Goal: Information Seeking & Learning: Understand process/instructions

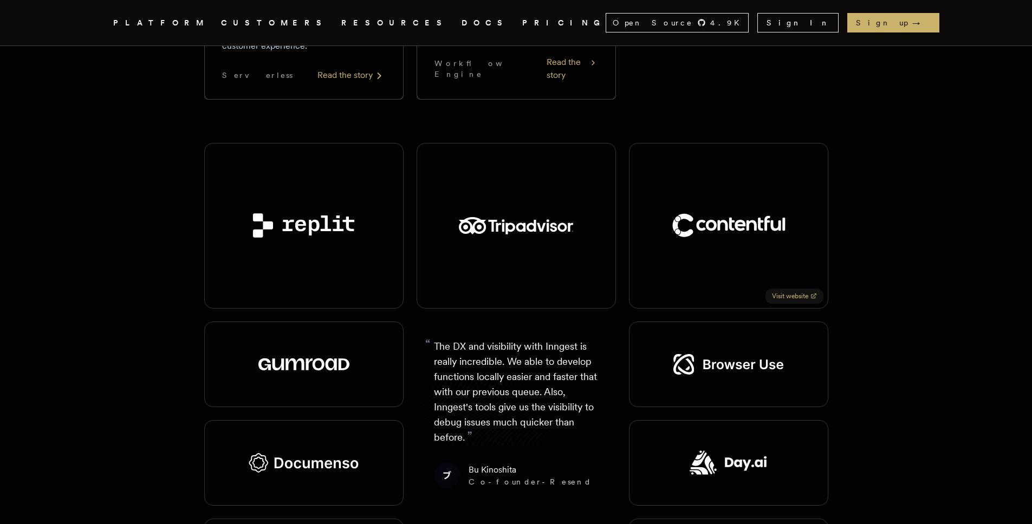
scroll to position [1438, 0]
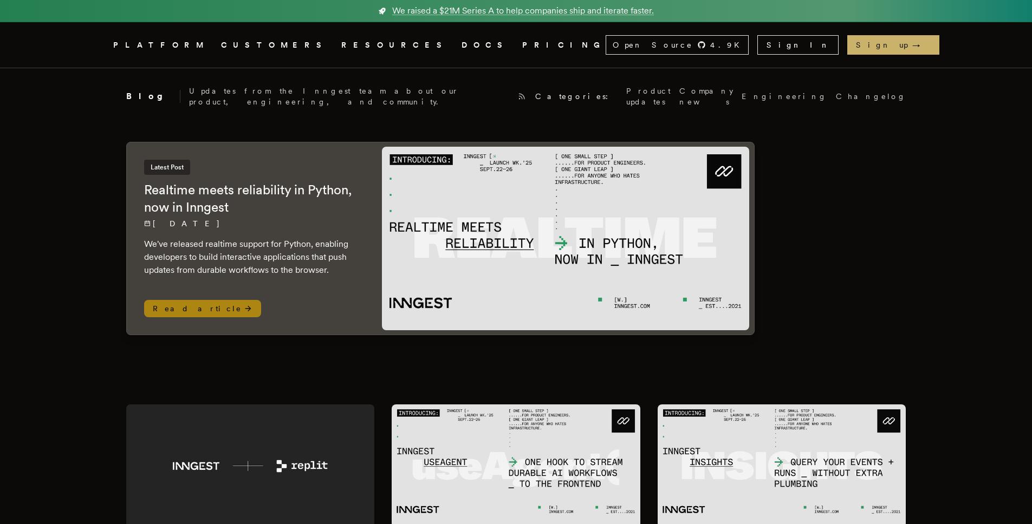
click at [244, 305] on icon at bounding box center [248, 309] width 9 height 9
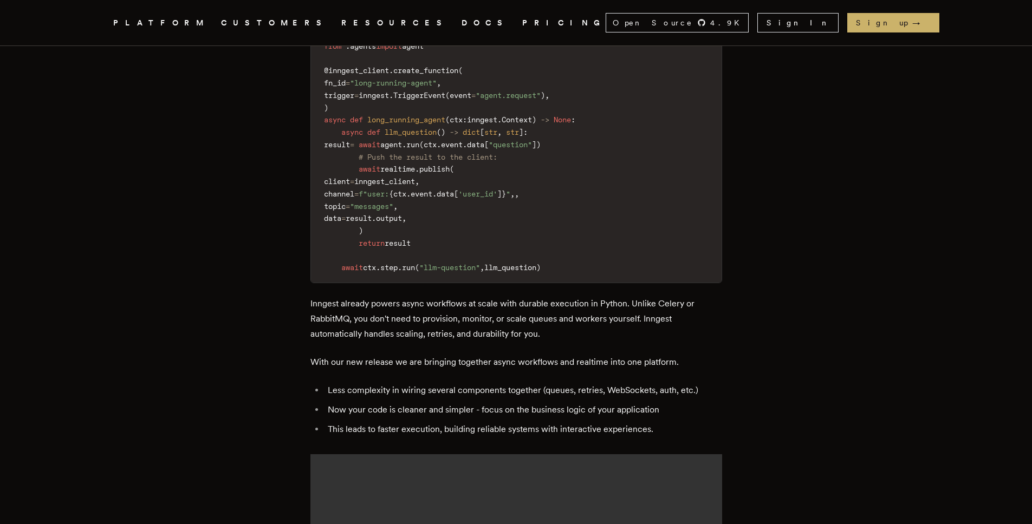
scroll to position [1257, 0]
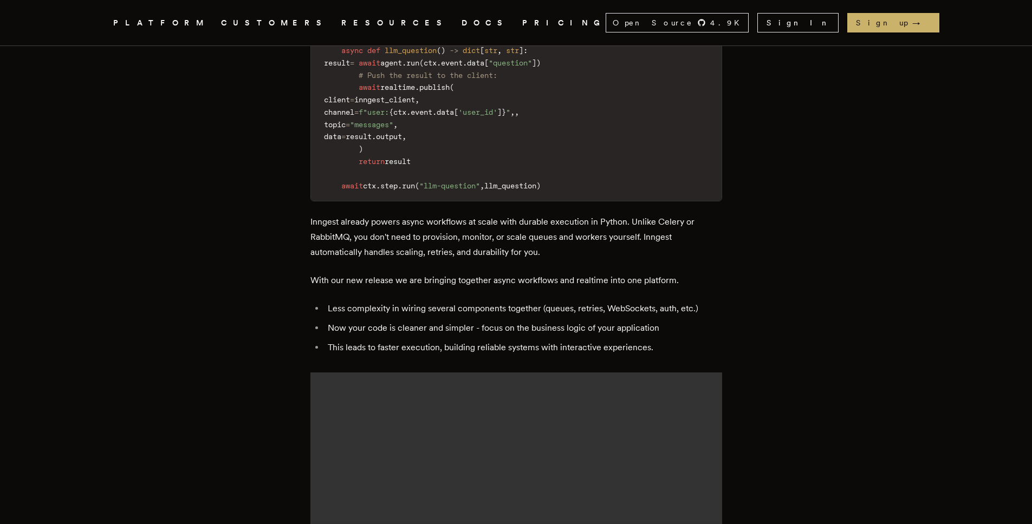
click at [522, 21] on link "PRICING" at bounding box center [563, 23] width 83 height 14
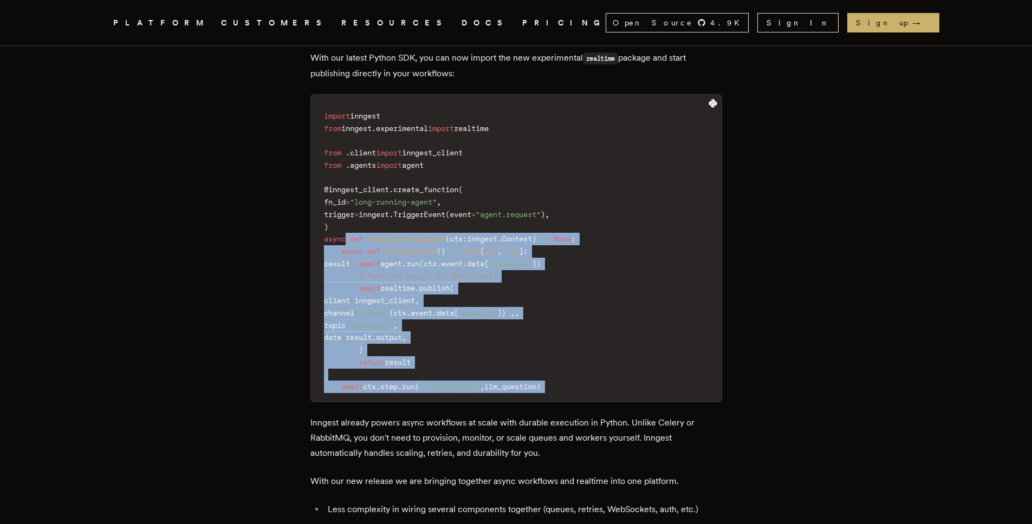
scroll to position [1123, 0]
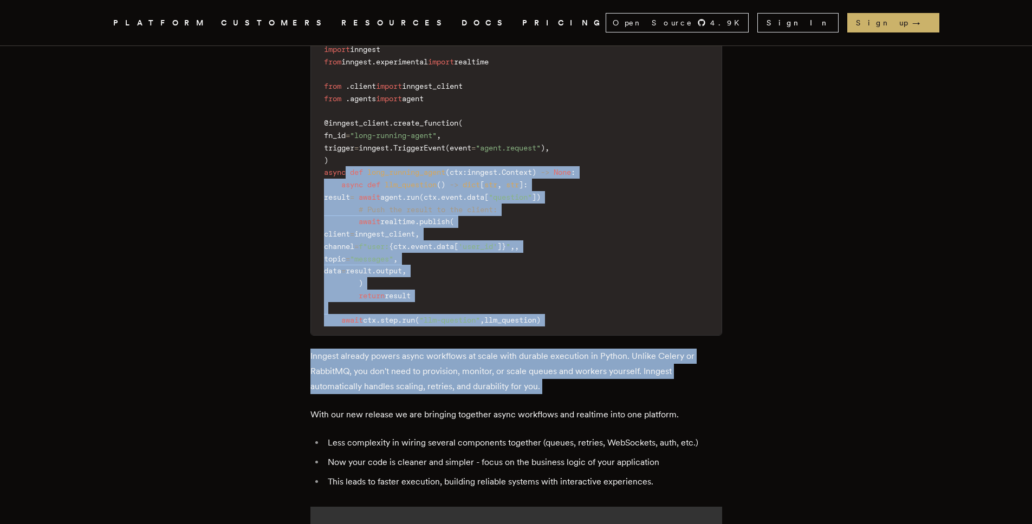
drag, startPoint x: 376, startPoint y: 281, endPoint x: 541, endPoint y: 316, distance: 168.4
click at [541, 316] on div "TLDR: We've released realtime support for Python, enabling developers to build …" at bounding box center [516, 117] width 412 height 1536
click at [540, 316] on div "TLDR: We've released realtime support for Python, enabling developers to build …" at bounding box center [516, 117] width 412 height 1536
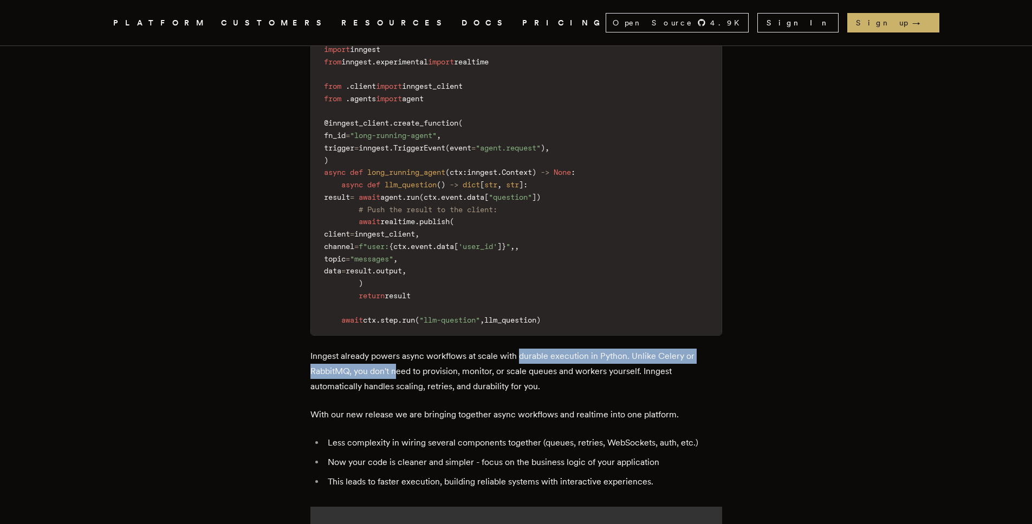
drag, startPoint x: 566, startPoint y: 277, endPoint x: 400, endPoint y: 288, distance: 166.7
click at [400, 349] on p "Inngest already powers async workflows at scale with durable execution in Pytho…" at bounding box center [516, 372] width 412 height 46
click at [300, 282] on main "Realtime meets reliability in Python, now in Inngest Keoni Murray , Dan Farrell…" at bounding box center [516, 20] width 433 height 2149
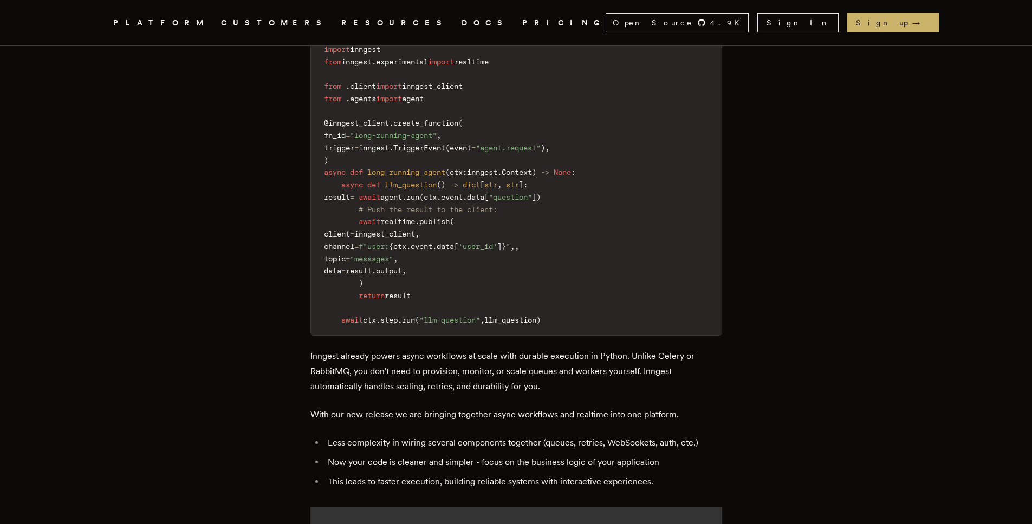
drag, startPoint x: 367, startPoint y: 275, endPoint x: 455, endPoint y: 281, distance: 87.4
click at [451, 349] on p "Inngest already powers async workflows at scale with durable execution in Pytho…" at bounding box center [516, 372] width 412 height 46
drag, startPoint x: 411, startPoint y: 276, endPoint x: 623, endPoint y: 278, distance: 211.9
click at [623, 349] on p "Inngest already powers async workflows at scale with durable execution in Pytho…" at bounding box center [516, 372] width 412 height 46
click at [897, 192] on article "Realtime meets reliability in Python, now in Inngest Keoni Murray , Dan Farrell…" at bounding box center [516, 20] width 780 height 2149
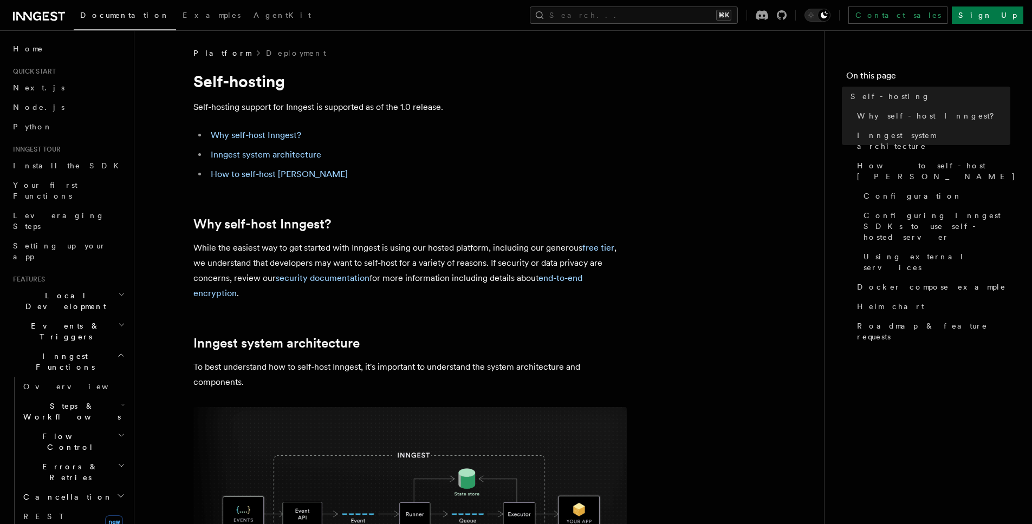
drag, startPoint x: 275, startPoint y: 246, endPoint x: 372, endPoint y: 321, distance: 122.5
click at [366, 246] on p "While the easiest way to get started with Inngest is using our hosted platform,…" at bounding box center [409, 271] width 433 height 61
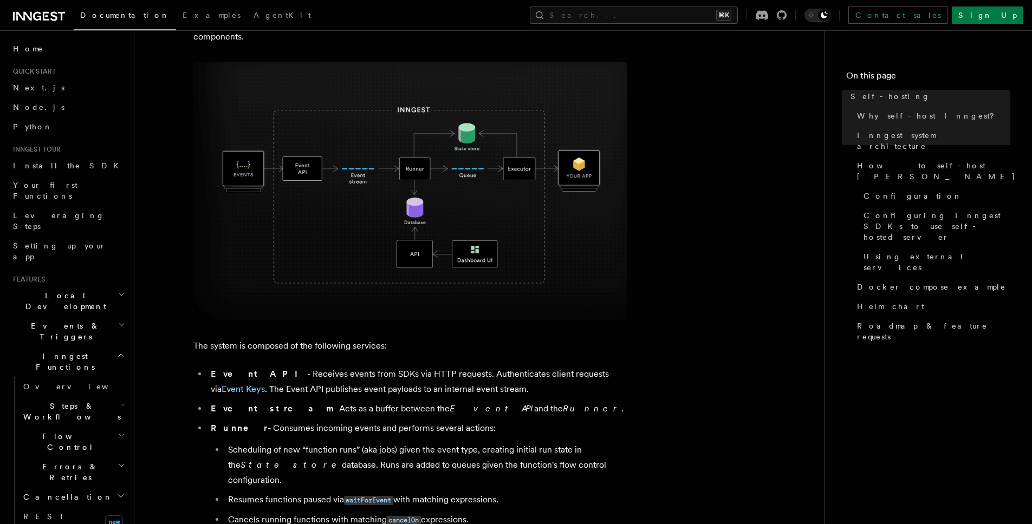
scroll to position [346, 0]
click at [362, 218] on img at bounding box center [409, 191] width 433 height 260
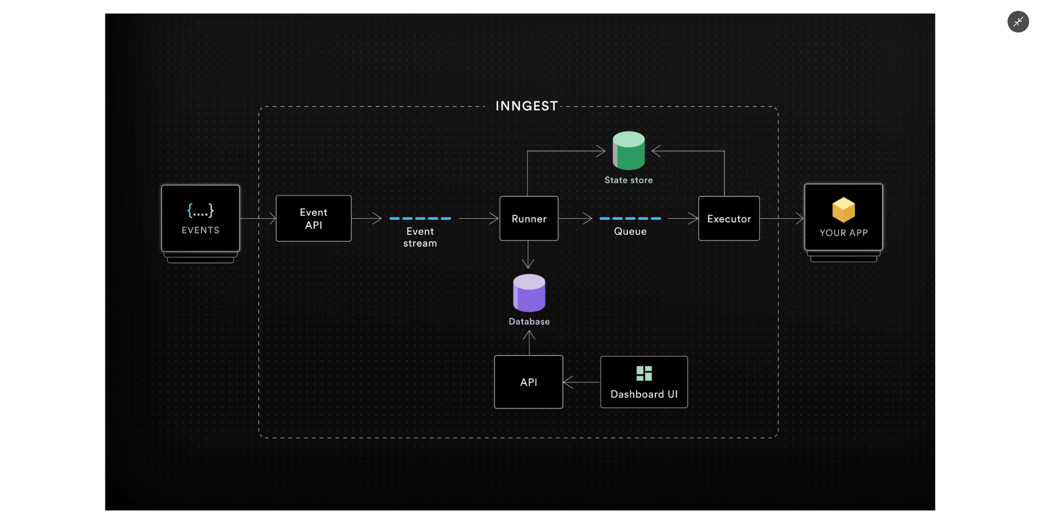
click at [968, 243] on div at bounding box center [520, 262] width 1040 height 524
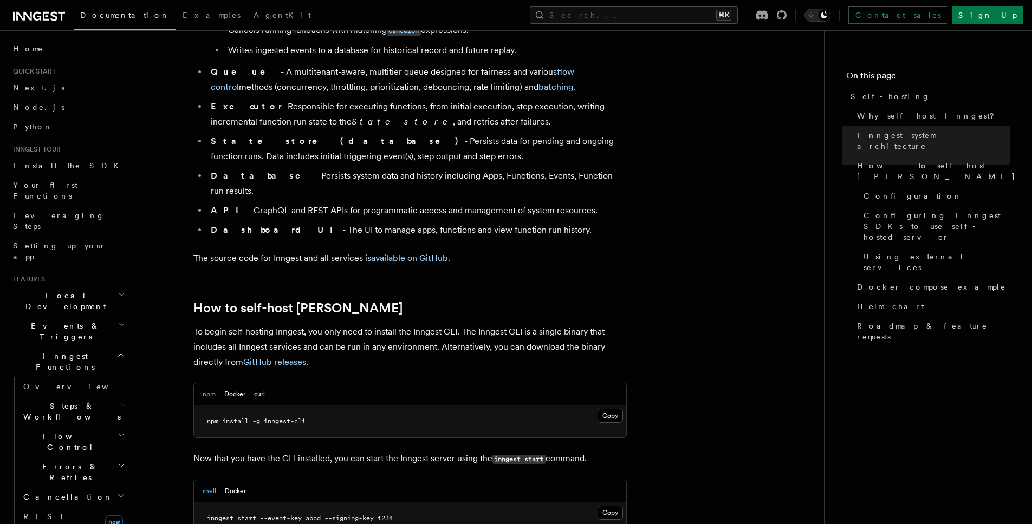
scroll to position [840, 0]
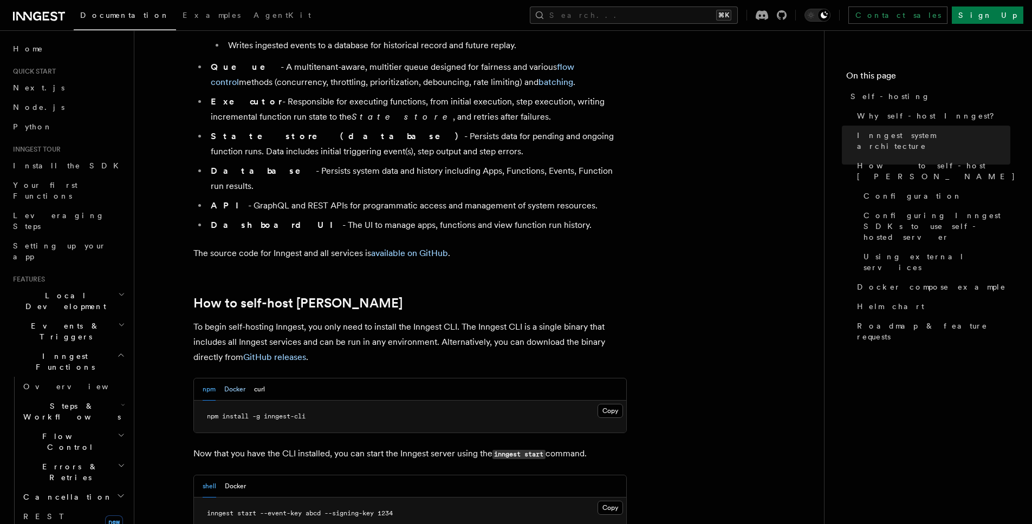
click at [228, 379] on button "Docker" at bounding box center [234, 390] width 21 height 22
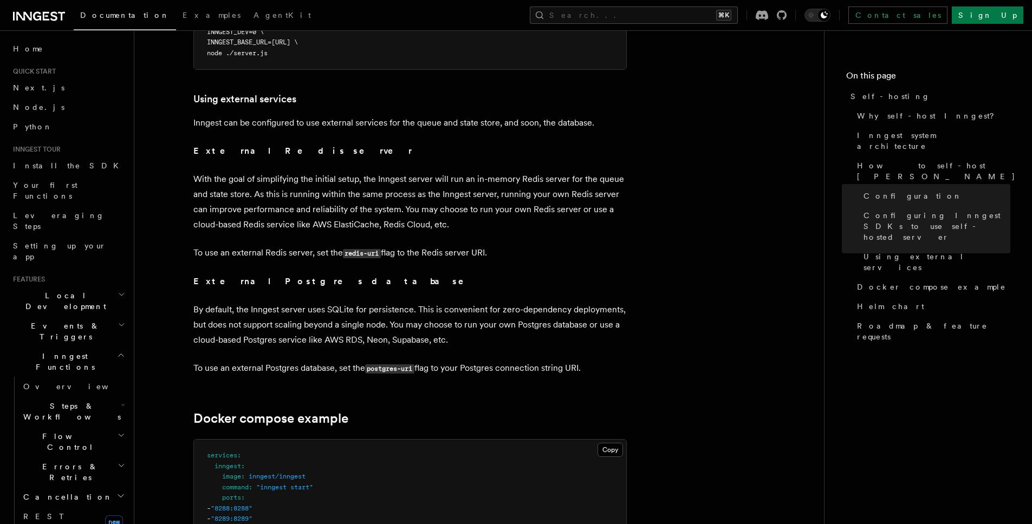
scroll to position [2764, 0]
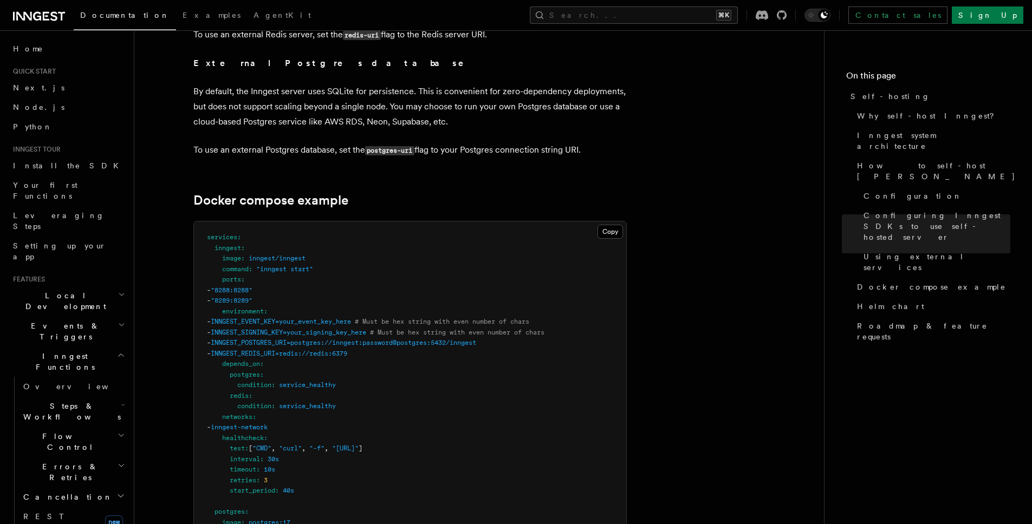
drag, startPoint x: 447, startPoint y: 319, endPoint x: 523, endPoint y: 319, distance: 76.4
click at [523, 329] on span "# Must be hex string with even number of chars" at bounding box center [457, 333] width 174 height 8
click at [333, 339] on span "INNGEST_POSTGRES_URI=postgres://inngest:password@postgres:5432/inngest" at bounding box center [343, 343] width 265 height 8
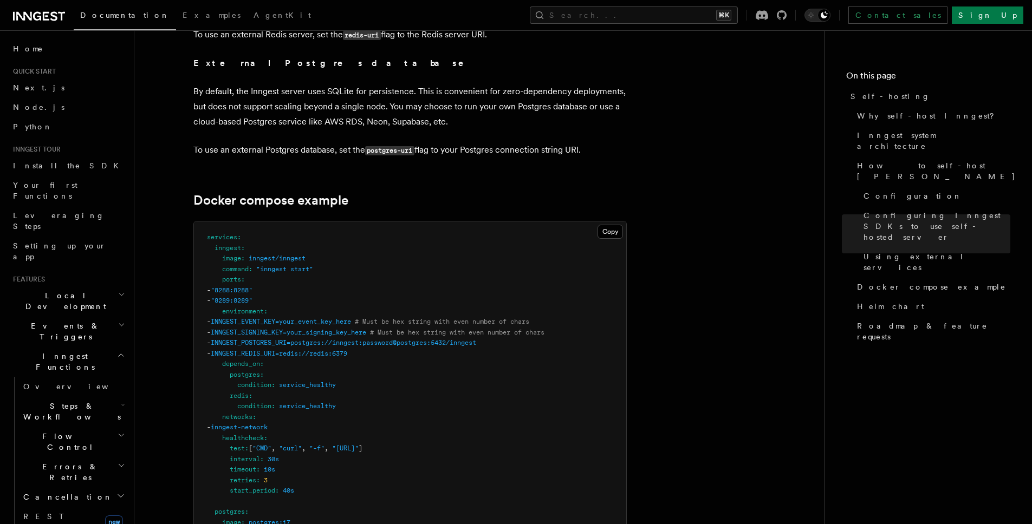
click at [333, 339] on span "INNGEST_POSTGRES_URI=postgres://inngest:password@postgres:5432/inngest" at bounding box center [343, 343] width 265 height 8
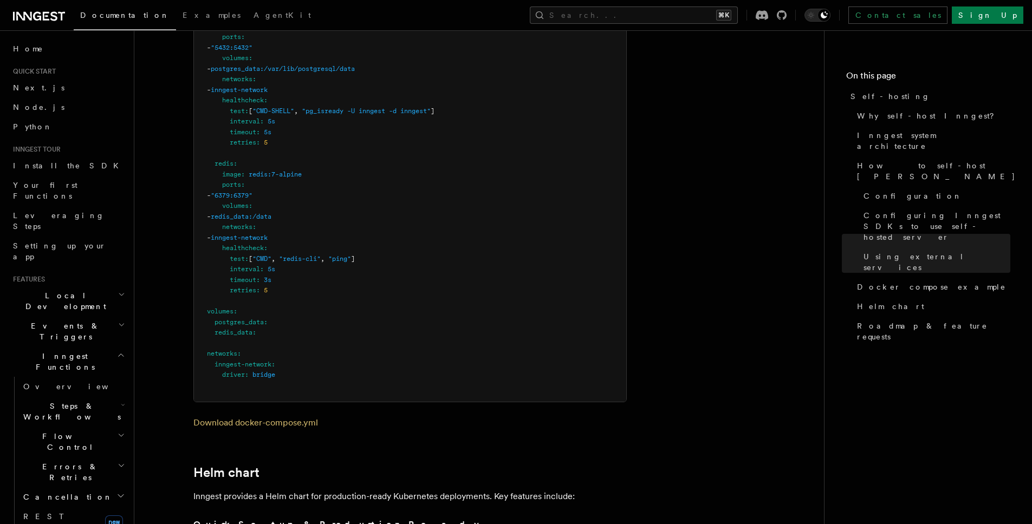
scroll to position [3519, 0]
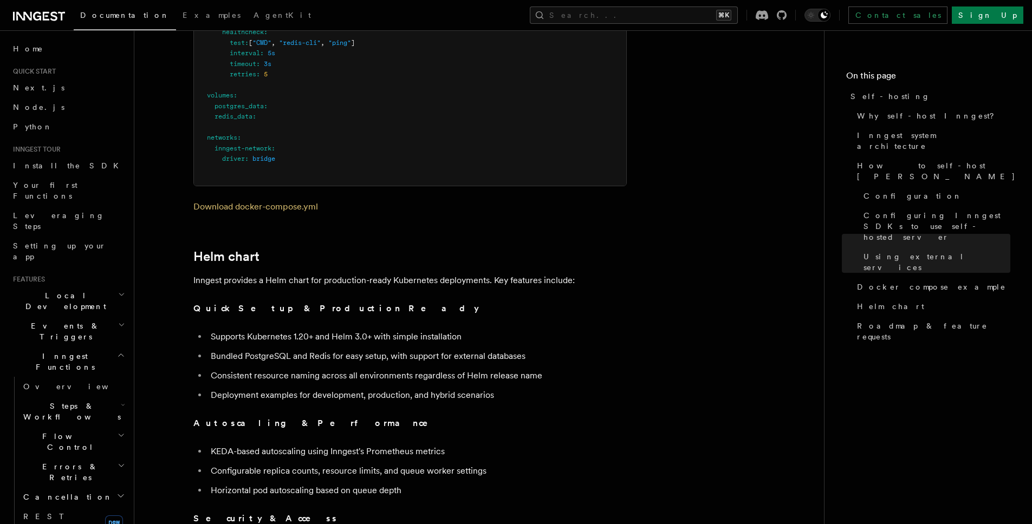
drag, startPoint x: 216, startPoint y: 267, endPoint x: 293, endPoint y: 301, distance: 83.5
click at [243, 329] on li "Supports Kubernetes 1.20+ and Helm 3.0+ with simple installation" at bounding box center [417, 336] width 419 height 15
drag, startPoint x: 243, startPoint y: 321, endPoint x: 323, endPoint y: 321, distance: 80.2
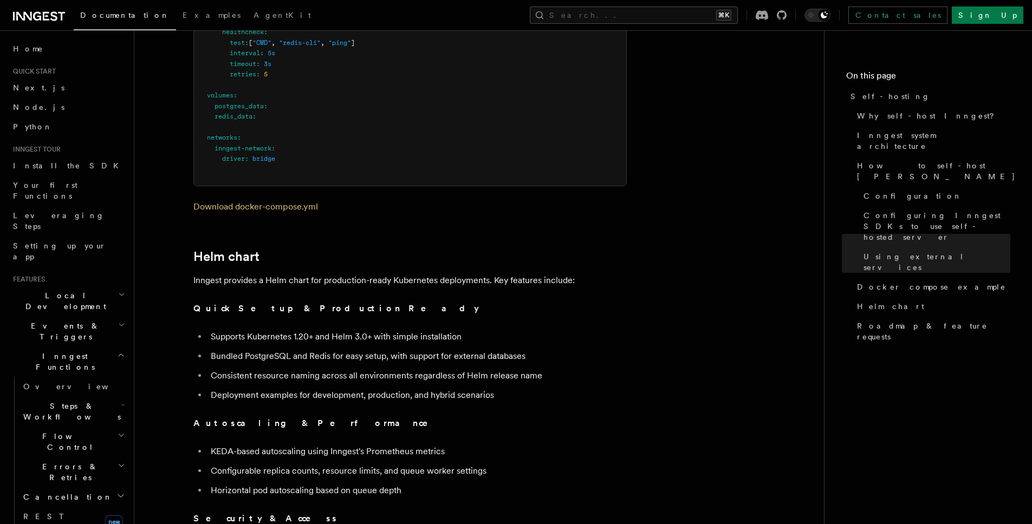
click at [323, 329] on li "Supports Kubernetes 1.20+ and Helm 3.0+ with simple installation" at bounding box center [417, 336] width 419 height 15
click at [239, 334] on ul "Supports Kubernetes 1.20+ and Helm 3.0+ with simple installation Bundled Postgr…" at bounding box center [409, 366] width 433 height 74
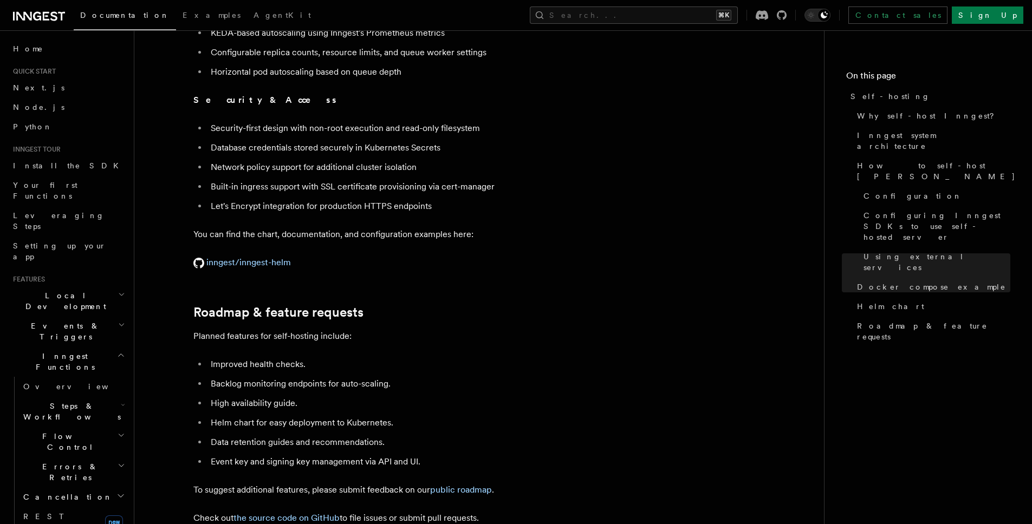
scroll to position [3992, 0]
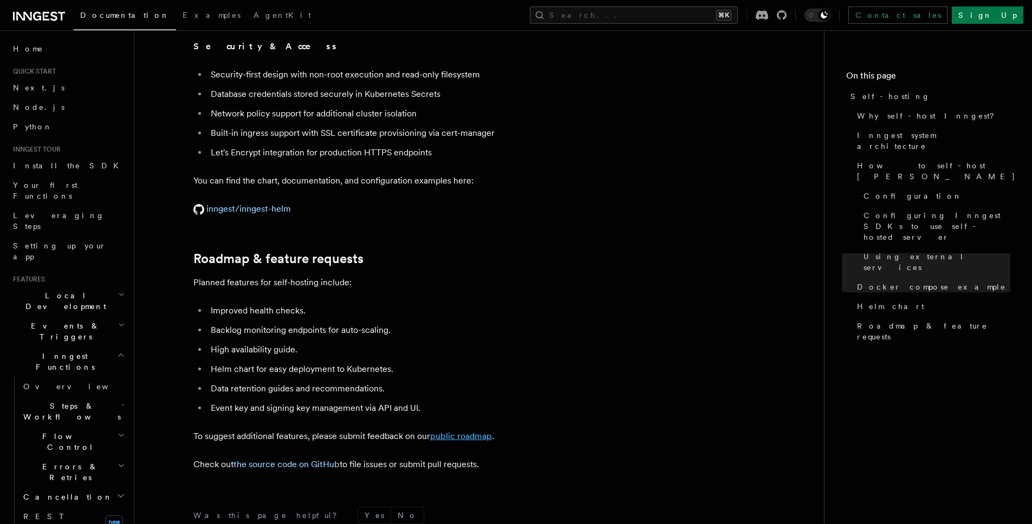
click at [438, 431] on link "public roadmap" at bounding box center [461, 436] width 62 height 10
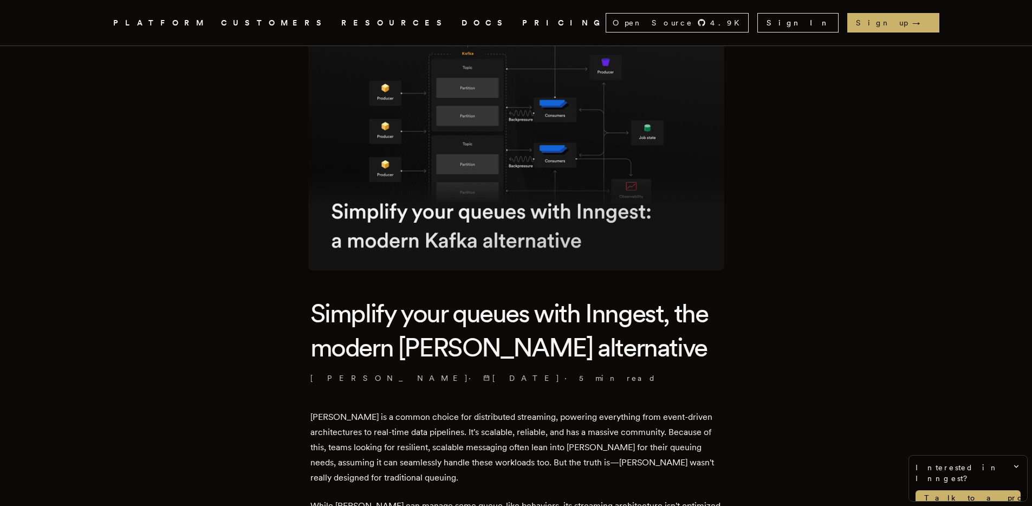
scroll to position [204, 0]
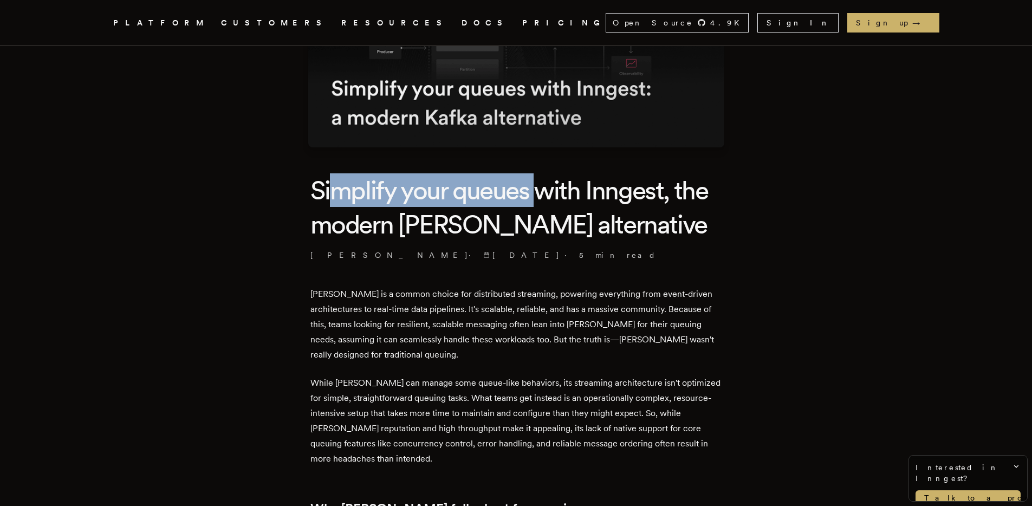
drag, startPoint x: 346, startPoint y: 185, endPoint x: 546, endPoint y: 204, distance: 200.3
click at [546, 204] on h1 "Simplify your queues with Inngest, the modern [PERSON_NAME] alternative" at bounding box center [516, 207] width 412 height 68
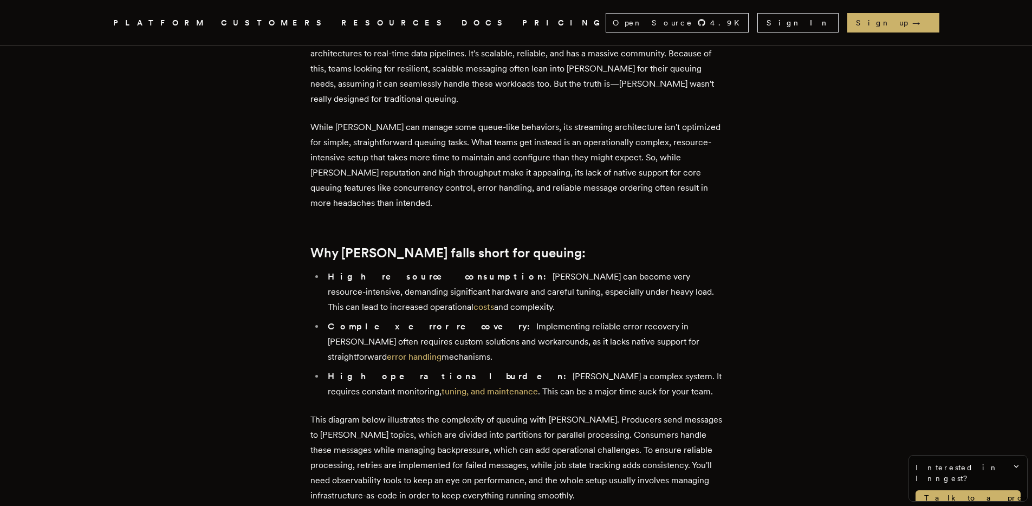
scroll to position [489, 0]
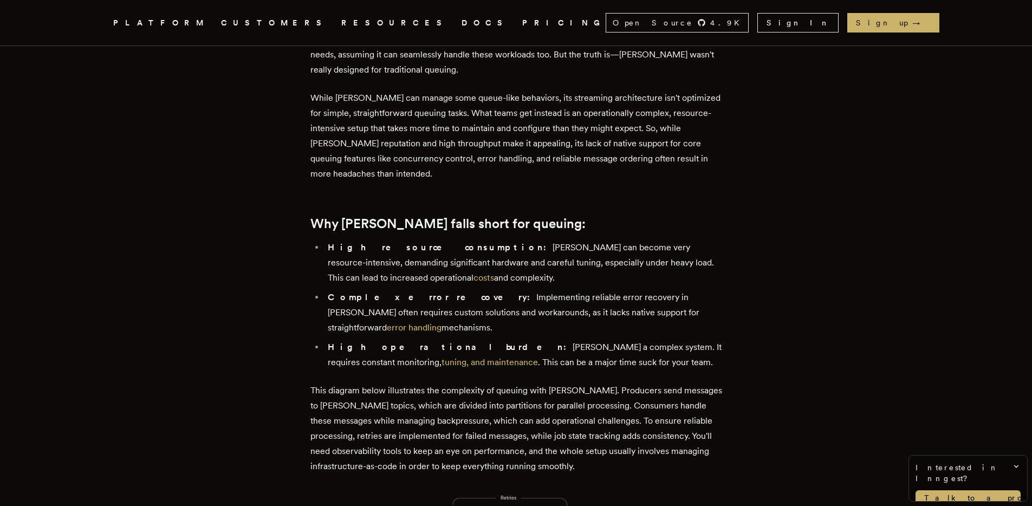
click at [384, 254] on li "High resource consumption: [PERSON_NAME] can become very resource-intensive, de…" at bounding box center [524, 263] width 398 height 46
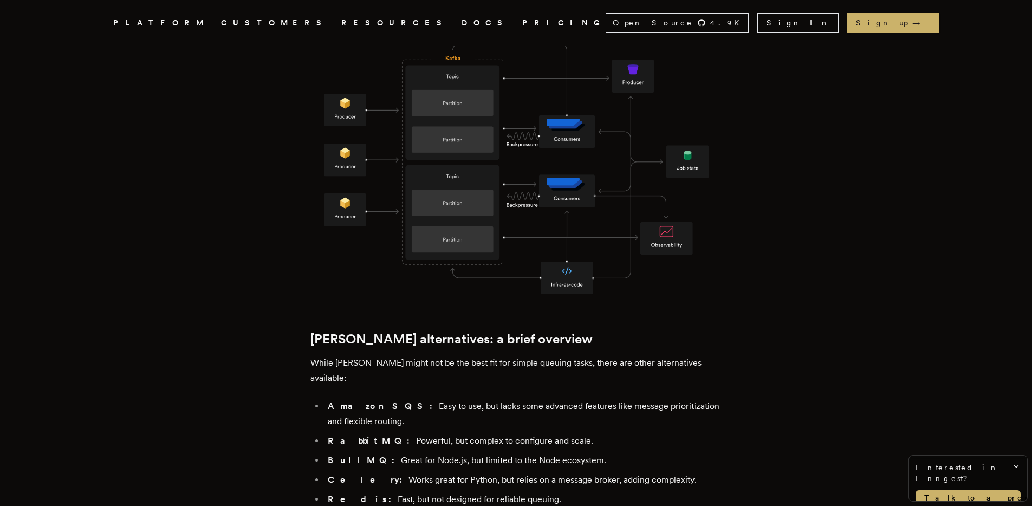
scroll to position [969, 0]
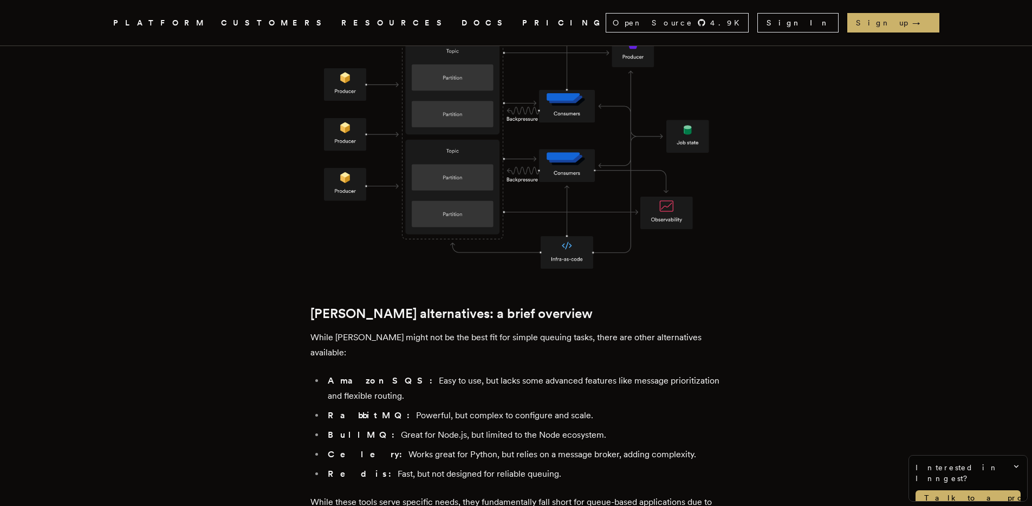
click at [417, 373] on li "Amazon SQS: Easy to use, but lacks some advanced features like message prioriti…" at bounding box center [524, 388] width 398 height 30
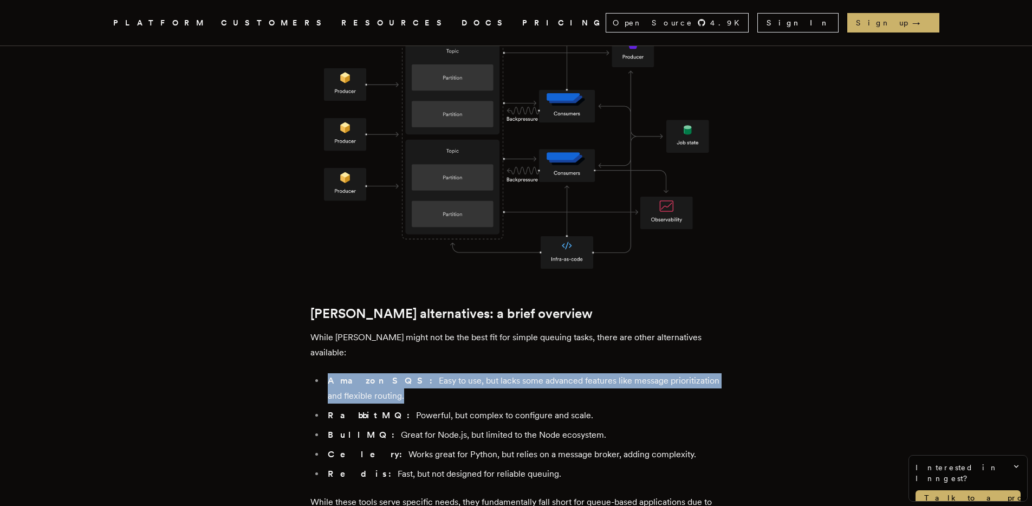
click at [417, 373] on li "Amazon SQS: Easy to use, but lacks some advanced features like message prioriti…" at bounding box center [524, 388] width 398 height 30
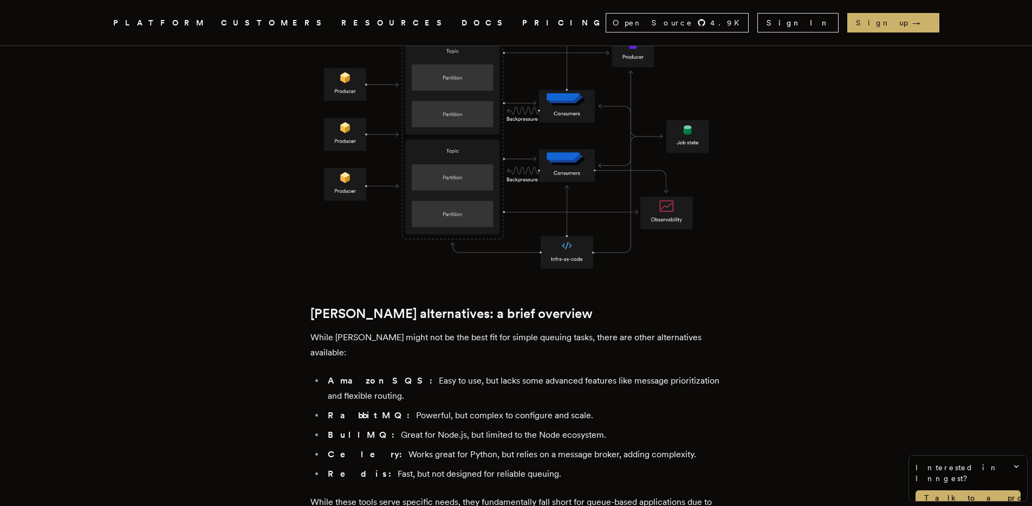
click at [252, 318] on article "Simplify your queues with Inngest, the modern Kafka alternative Cheryl Manalo ·…" at bounding box center [516, 411] width 780 height 2625
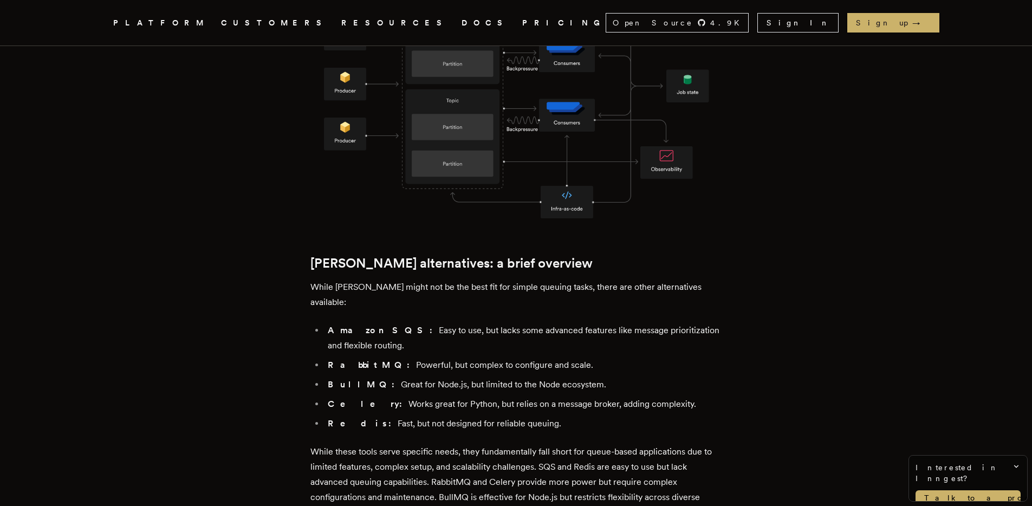
scroll to position [1022, 0]
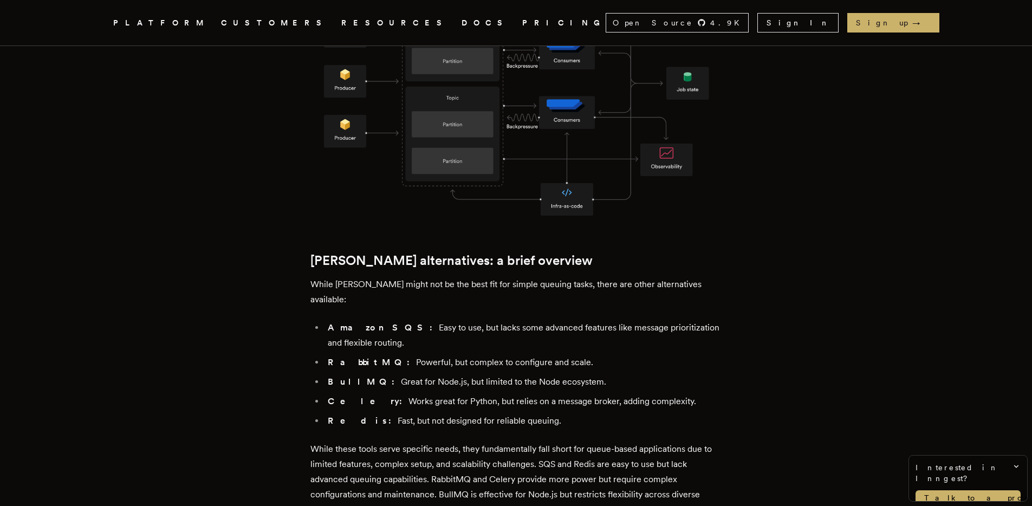
click at [370, 374] on li "BullMQ: Great for Node.js, but limited to the Node ecosystem." at bounding box center [524, 381] width 398 height 15
click at [282, 328] on article "Simplify your queues with Inngest, the modern Kafka alternative Cheryl Manalo ·…" at bounding box center [516, 358] width 780 height 2625
drag, startPoint x: 360, startPoint y: 358, endPoint x: 415, endPoint y: 361, distance: 54.8
click at [415, 394] on li "Celery: Works great for Python, but relies on a message broker, adding complexi…" at bounding box center [524, 401] width 398 height 15
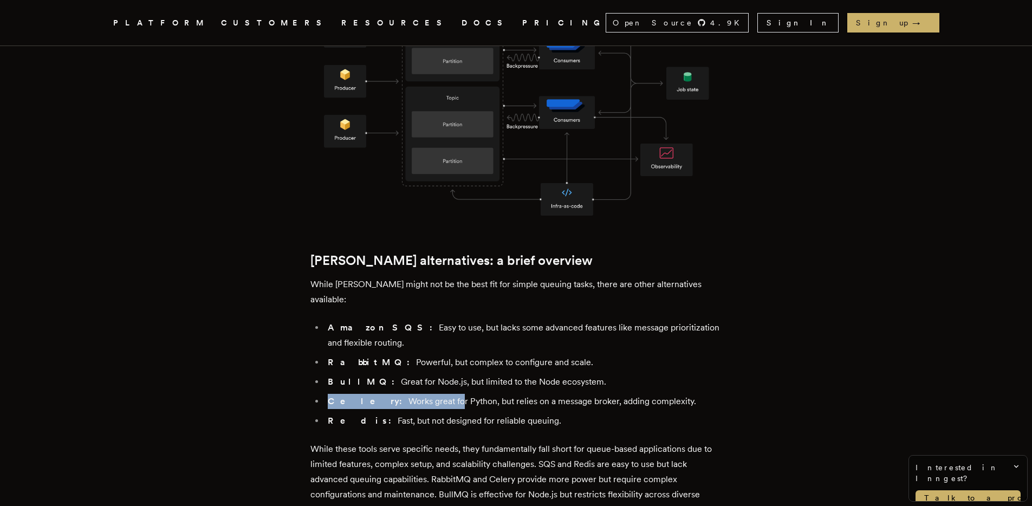
click at [415, 394] on li "Celery: Works great for Python, but relies on a message broker, adding complexi…" at bounding box center [524, 401] width 398 height 15
drag, startPoint x: 638, startPoint y: 366, endPoint x: 710, endPoint y: 371, distance: 71.7
click at [709, 394] on li "Celery: Works great for Python, but relies on a message broker, adding complexi…" at bounding box center [524, 401] width 398 height 15
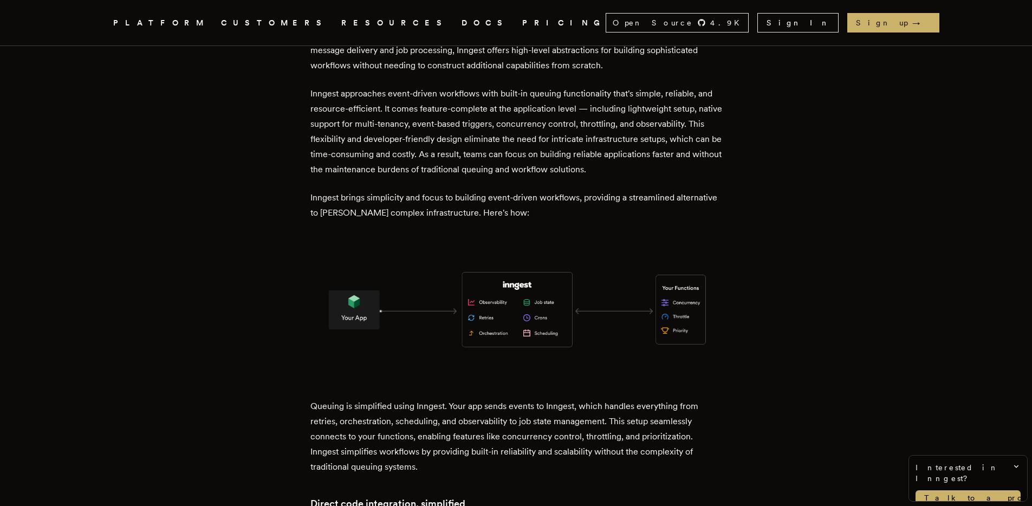
scroll to position [1643, 0]
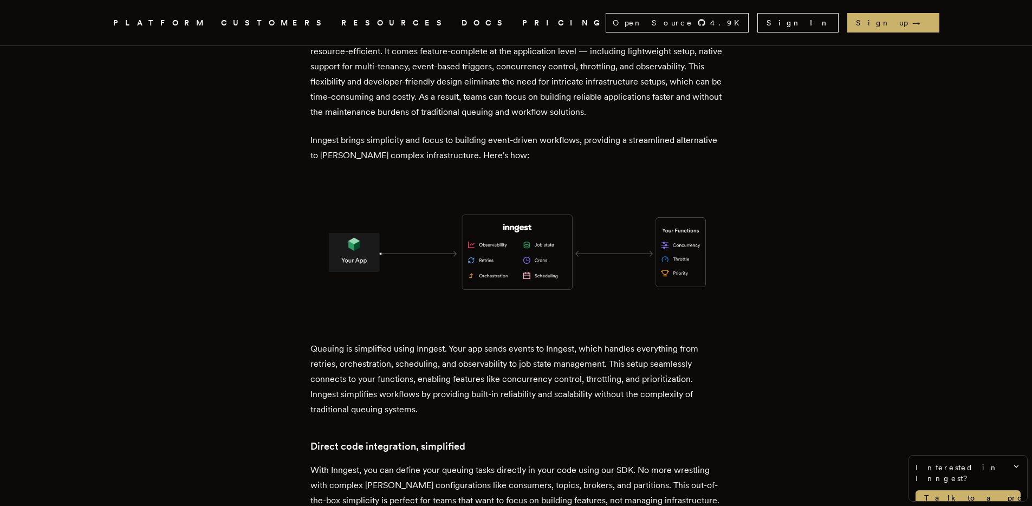
click at [400, 231] on img at bounding box center [516, 252] width 412 height 144
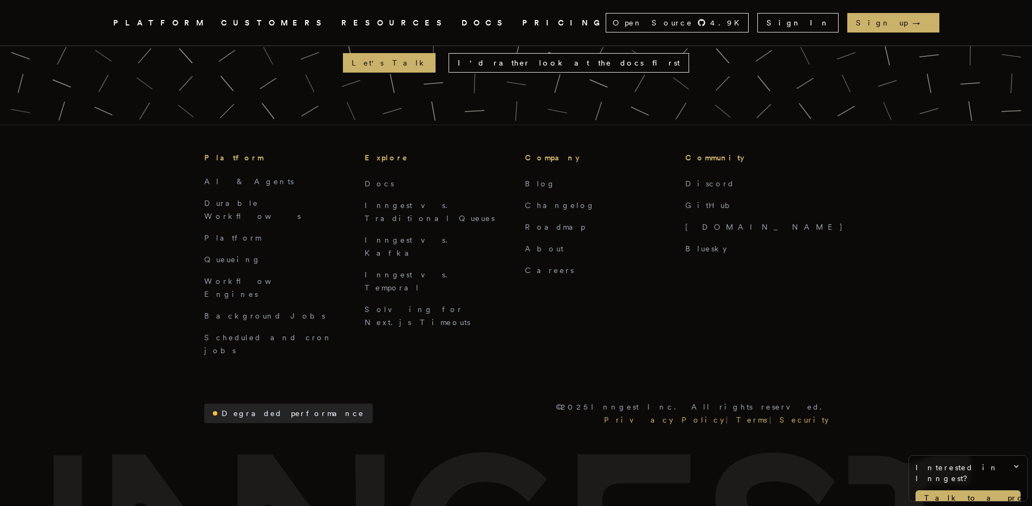
scroll to position [2791, 0]
click at [449, 200] on link "Inngest vs. Traditional Queues" at bounding box center [430, 211] width 130 height 22
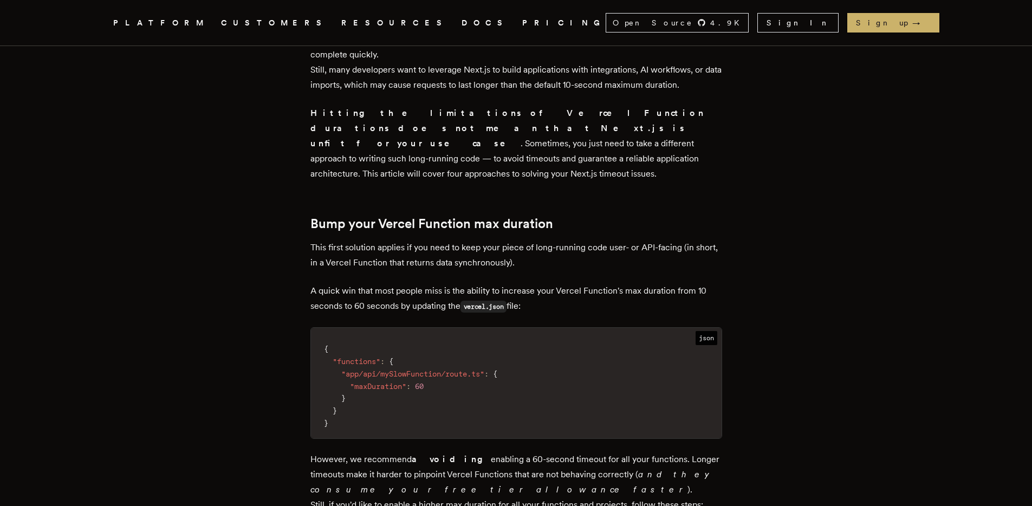
scroll to position [497, 0]
drag, startPoint x: 343, startPoint y: 347, endPoint x: 484, endPoint y: 370, distance: 143.2
click at [484, 370] on code "{ "functions" : { "app/api/mySlowFunction/route.ts" : { "maxDuration" : 60 } } }" at bounding box center [516, 385] width 411 height 103
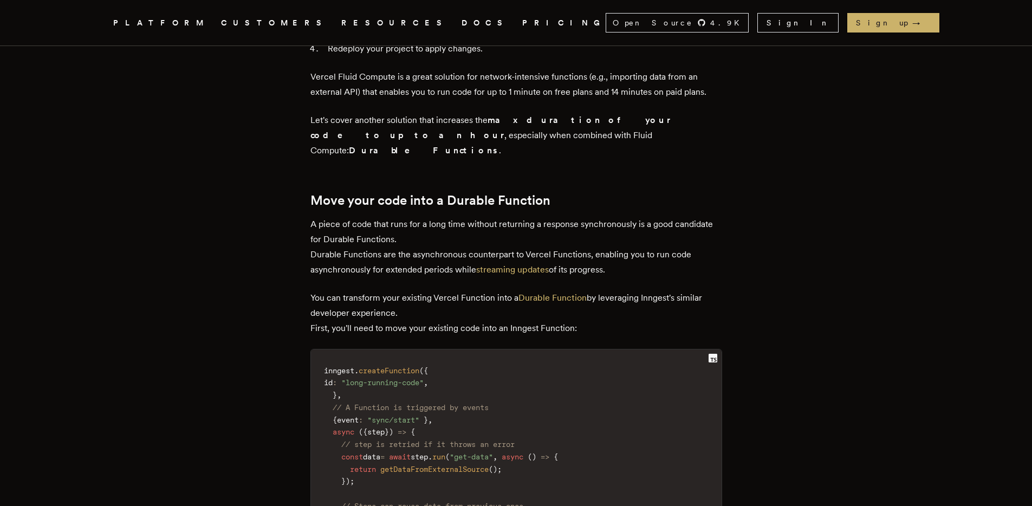
scroll to position [1398, 0]
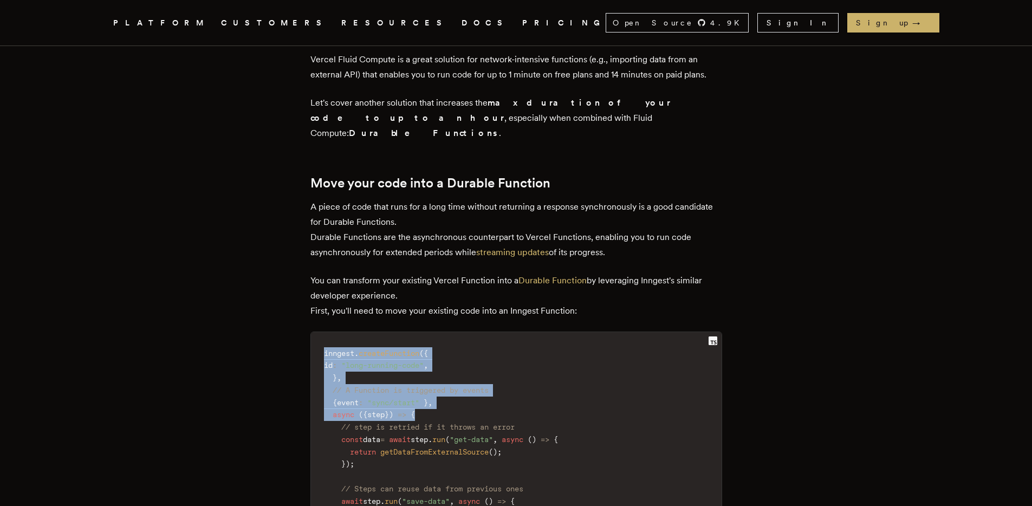
drag, startPoint x: 322, startPoint y: 281, endPoint x: 449, endPoint y: 348, distance: 143.5
click at [449, 348] on code "inngest . createFunction ( { id : "long-running-code" , } , // A Function is tr…" at bounding box center [516, 452] width 411 height 227
click at [464, 347] on code "inngest . createFunction ( { id : "long-running-code" , } , // A Function is tr…" at bounding box center [516, 452] width 411 height 227
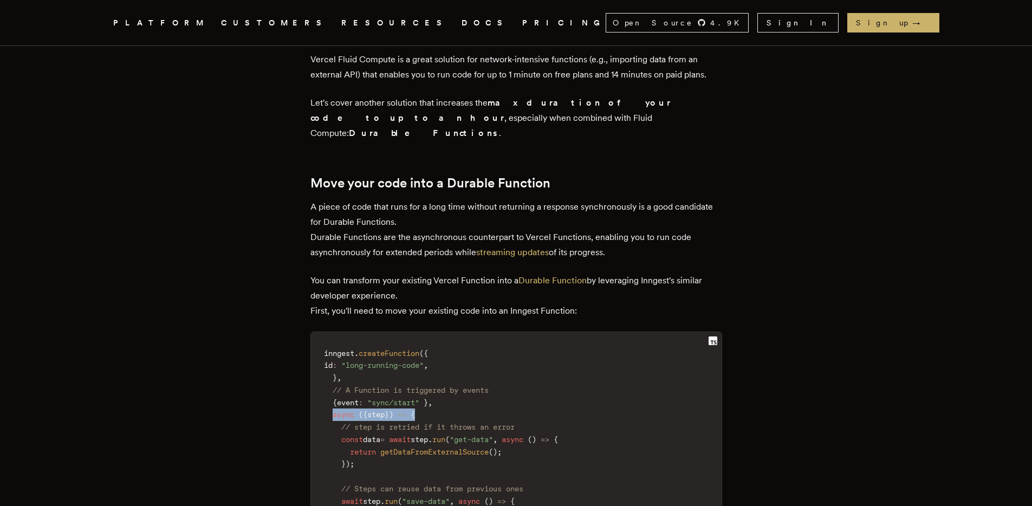
drag, startPoint x: 393, startPoint y: 343, endPoint x: 336, endPoint y: 343, distance: 56.9
click at [336, 343] on code "inngest . createFunction ( { id : "long-running-code" , } , // A Function is tr…" at bounding box center [516, 452] width 411 height 227
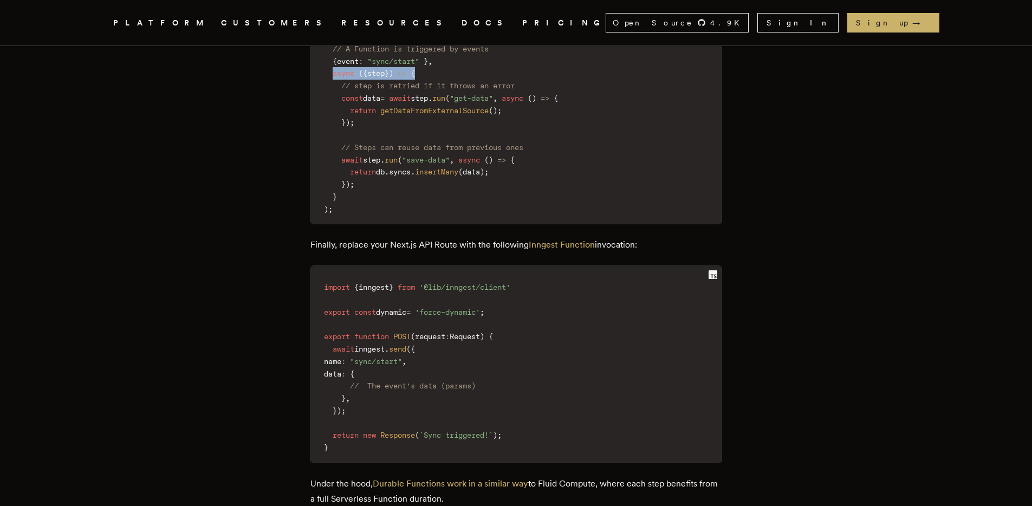
scroll to position [1740, 0]
drag, startPoint x: 371, startPoint y: 316, endPoint x: 429, endPoint y: 312, distance: 58.7
click at [429, 381] on span "// The event's data (params)" at bounding box center [413, 385] width 126 height 9
click at [472, 381] on span "// The event's data (params)" at bounding box center [413, 385] width 126 height 9
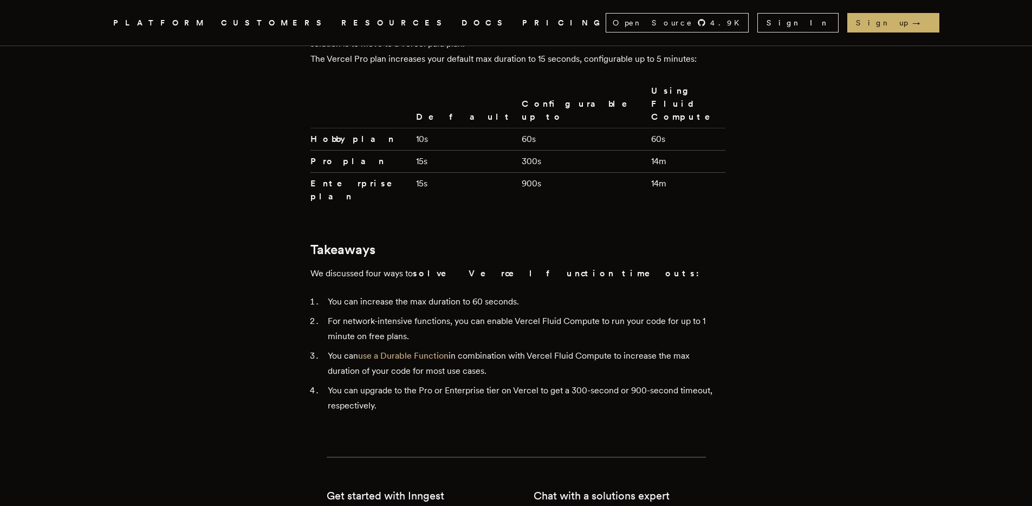
scroll to position [2657, 0]
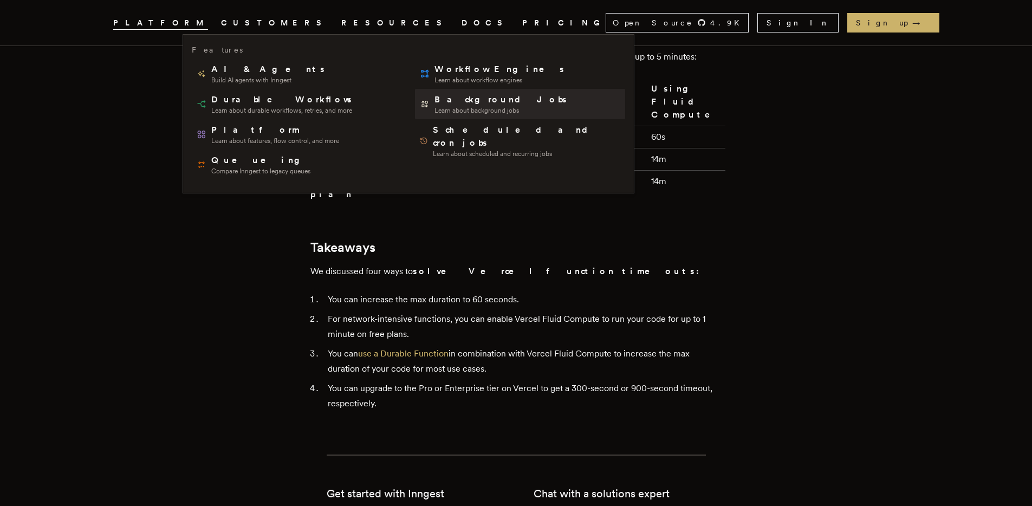
click at [435, 100] on span "Background Jobs" at bounding box center [502, 99] width 134 height 13
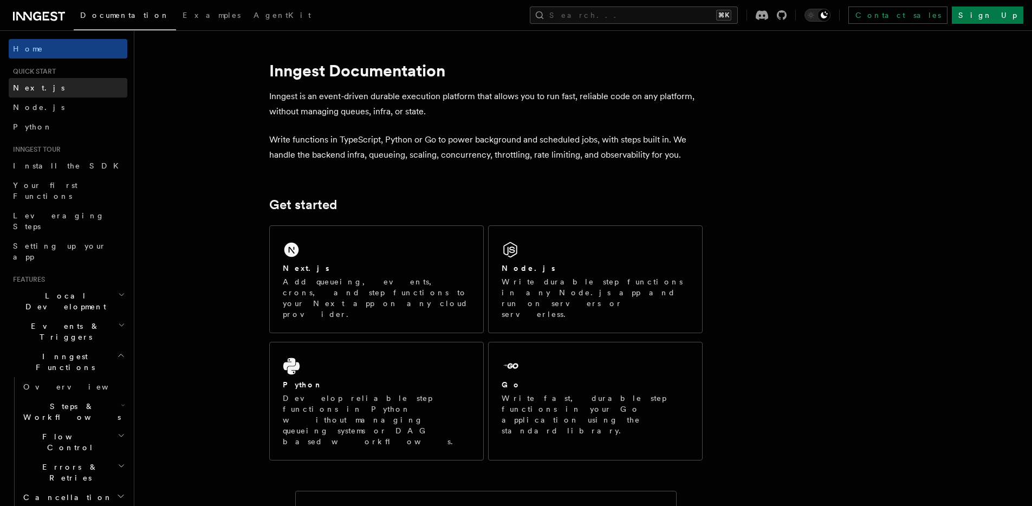
click at [83, 94] on link "Next.js" at bounding box center [68, 88] width 119 height 20
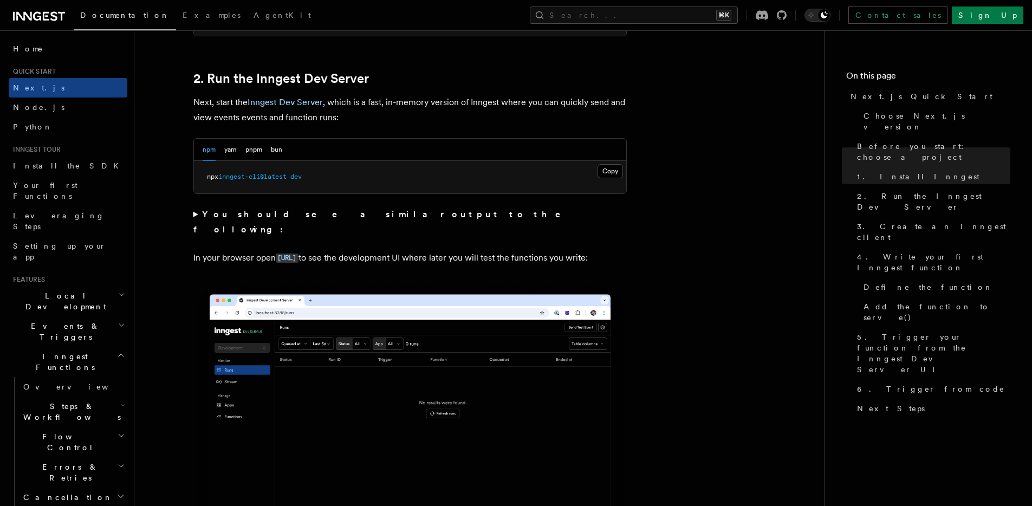
scroll to position [794, 0]
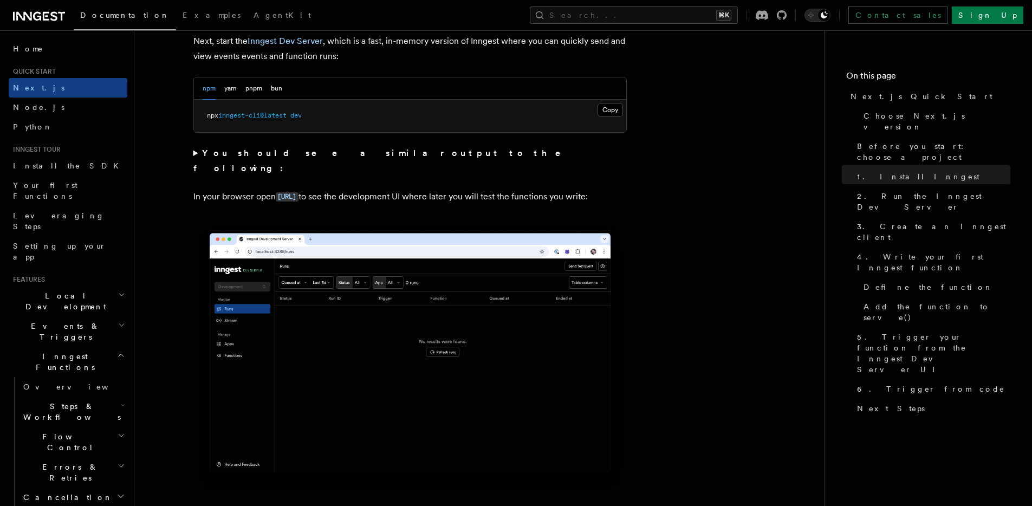
click at [203, 153] on strong "You should see a similar output to the following:" at bounding box center [384, 160] width 383 height 25
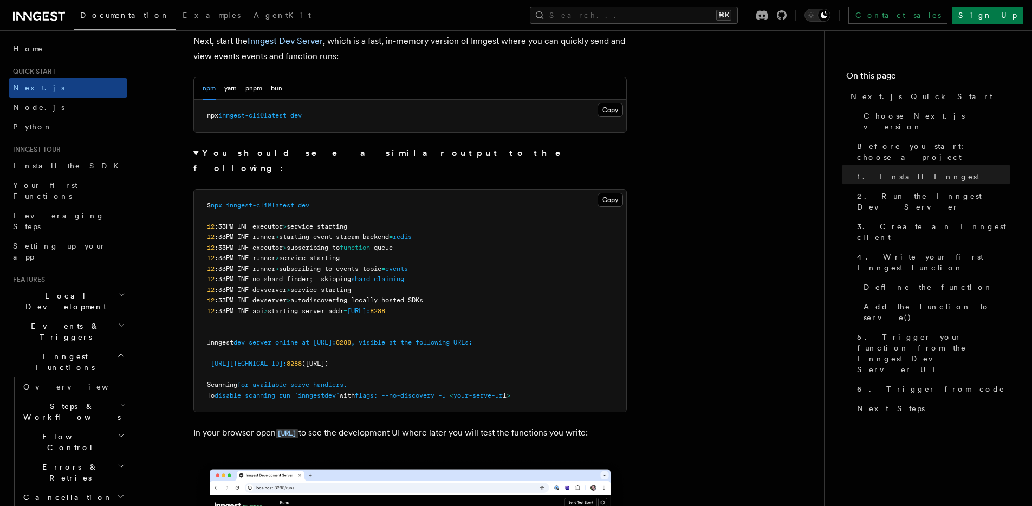
click at [197, 153] on summary "You should see a similar output to the following:" at bounding box center [409, 161] width 433 height 30
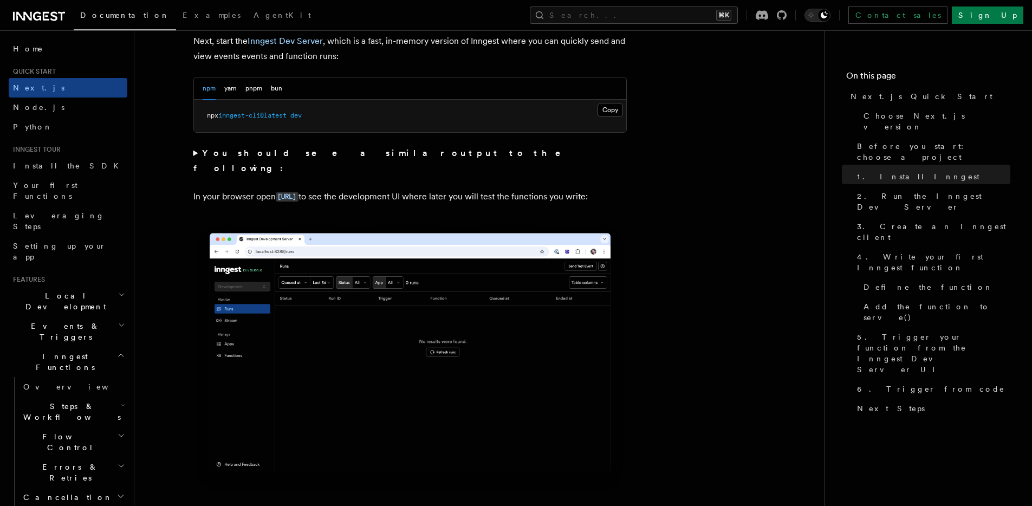
click at [197, 153] on summary "You should see a similar output to the following:" at bounding box center [409, 161] width 433 height 30
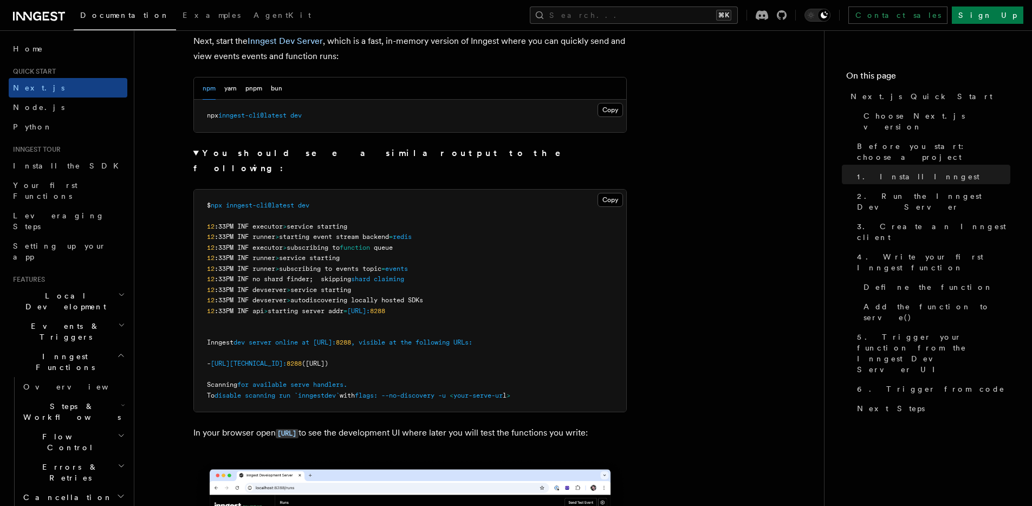
click at [197, 153] on summary "You should see a similar output to the following:" at bounding box center [409, 161] width 433 height 30
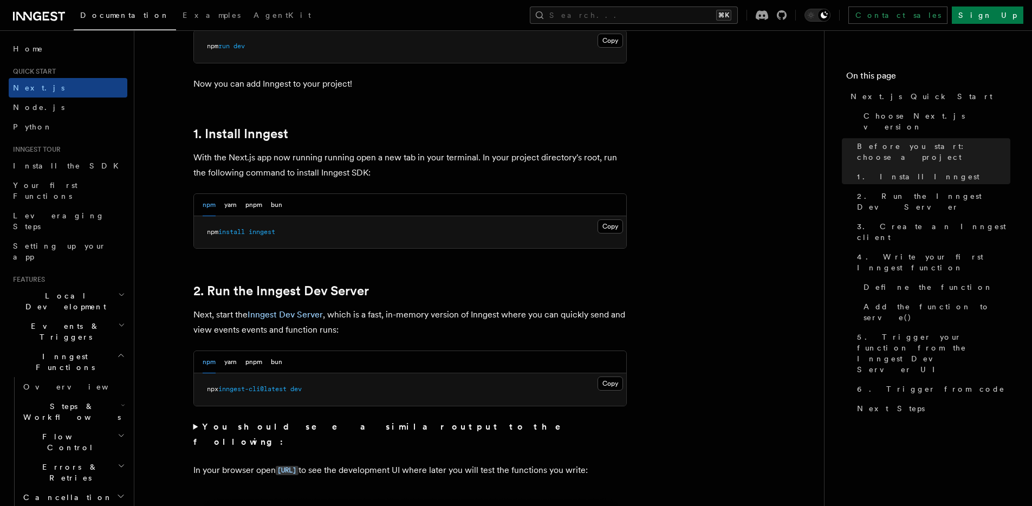
scroll to position [503, 0]
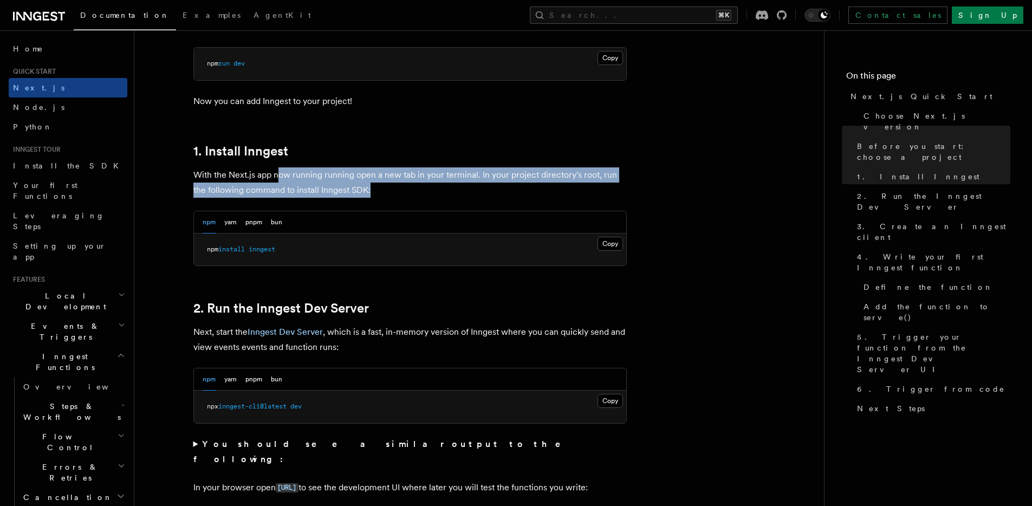
drag, startPoint x: 291, startPoint y: 178, endPoint x: 430, endPoint y: 189, distance: 139.1
click at [430, 189] on p "With the Next.js app now running running open a new tab in your terminal. In yo…" at bounding box center [409, 182] width 433 height 30
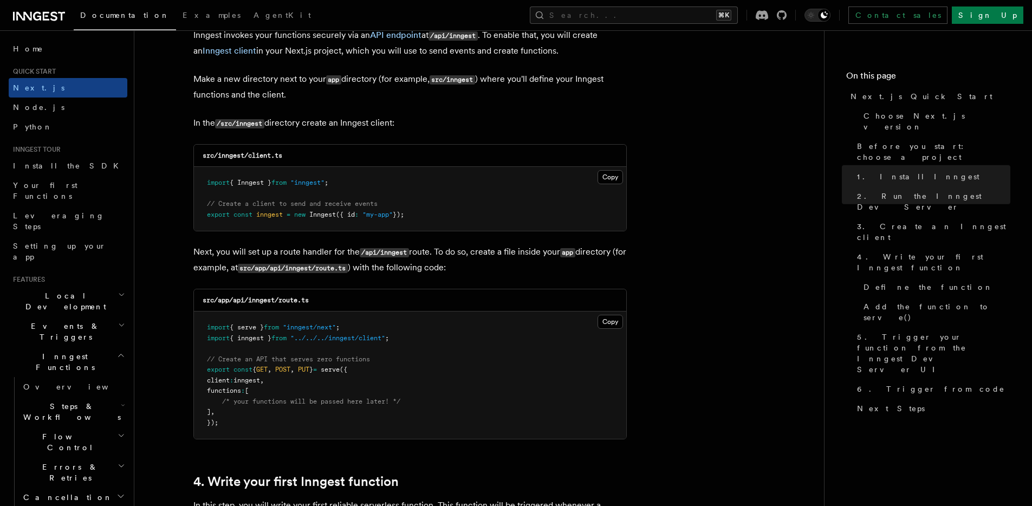
scroll to position [1332, 0]
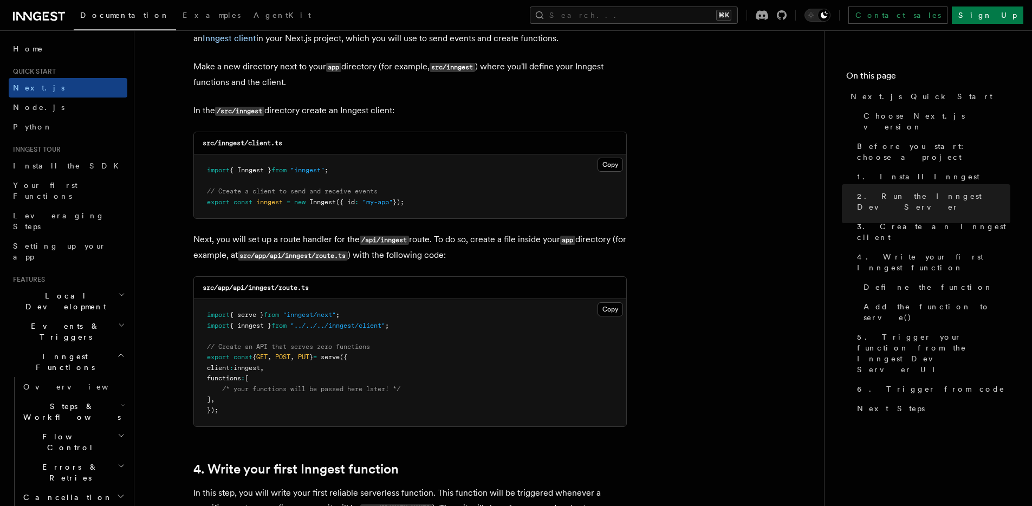
click at [250, 287] on code "src/app/api/inngest/route.ts" at bounding box center [256, 288] width 106 height 8
drag, startPoint x: 289, startPoint y: 107, endPoint x: 406, endPoint y: 108, distance: 117.6
click at [406, 108] on p "In the /src/inngest directory create an Inngest client:" at bounding box center [409, 111] width 433 height 16
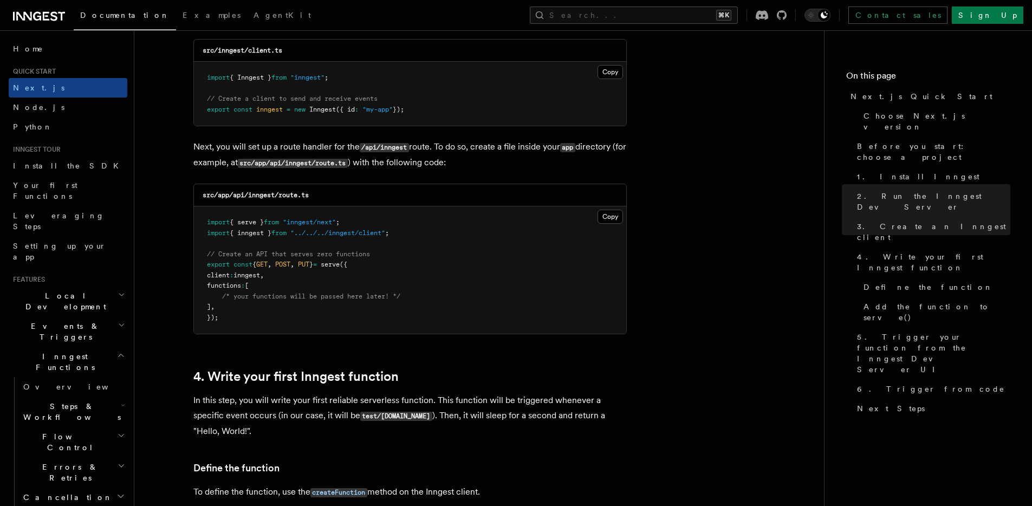
scroll to position [1427, 0]
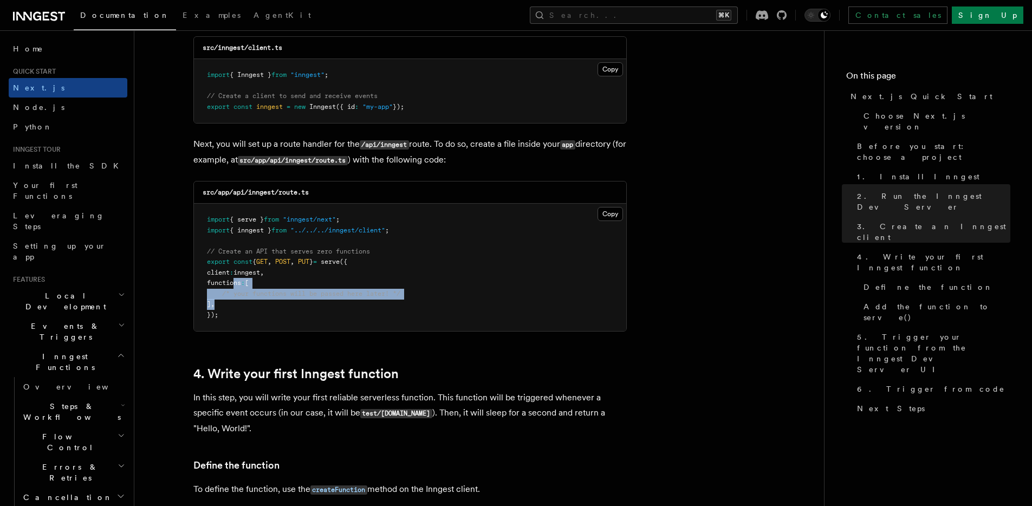
drag, startPoint x: 263, startPoint y: 304, endPoint x: 235, endPoint y: 288, distance: 32.5
click at [235, 288] on pre "import { serve } from "inngest/next" ; import { inngest } from "../../../innges…" at bounding box center [410, 267] width 432 height 127
click at [235, 287] on pre "import { serve } from "inngest/next" ; import { inngest } from "../../../innges…" at bounding box center [410, 267] width 432 height 127
click at [230, 269] on span "client" at bounding box center [218, 273] width 23 height 8
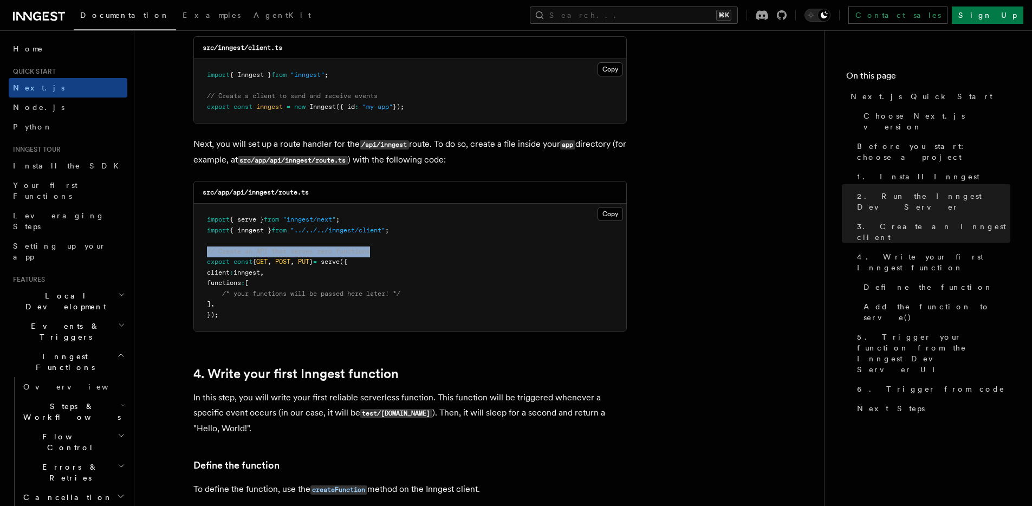
drag, startPoint x: 216, startPoint y: 249, endPoint x: 378, endPoint y: 248, distance: 162.5
click at [378, 248] on pre "import { serve } from "inngest/next" ; import { inngest } from "../../../innges…" at bounding box center [410, 267] width 432 height 127
drag, startPoint x: 360, startPoint y: 251, endPoint x: 342, endPoint y: 254, distance: 18.1
click at [342, 254] on pre "import { serve } from "inngest/next" ; import { inngest } from "../../../innges…" at bounding box center [410, 267] width 432 height 127
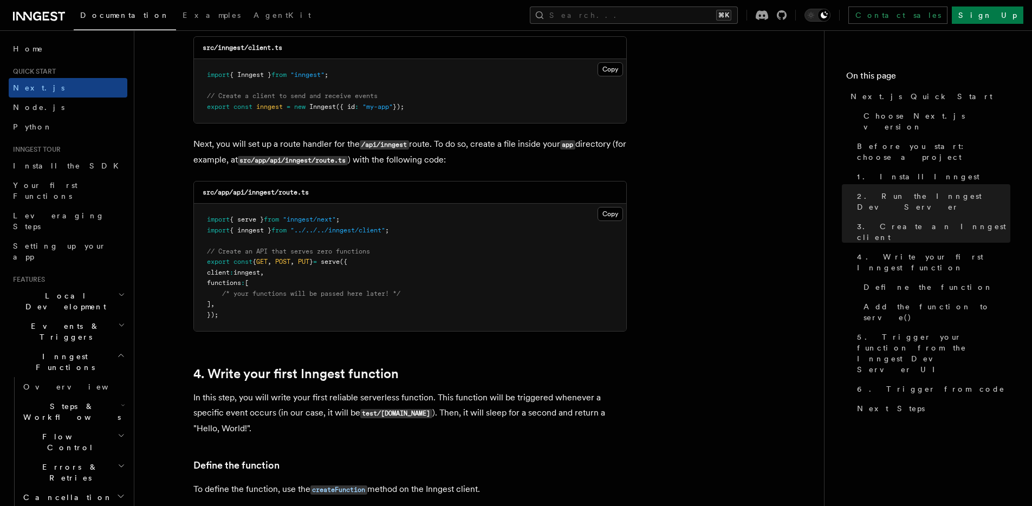
click at [263, 290] on span "/* your functions will be passed here later! */" at bounding box center [311, 294] width 178 height 8
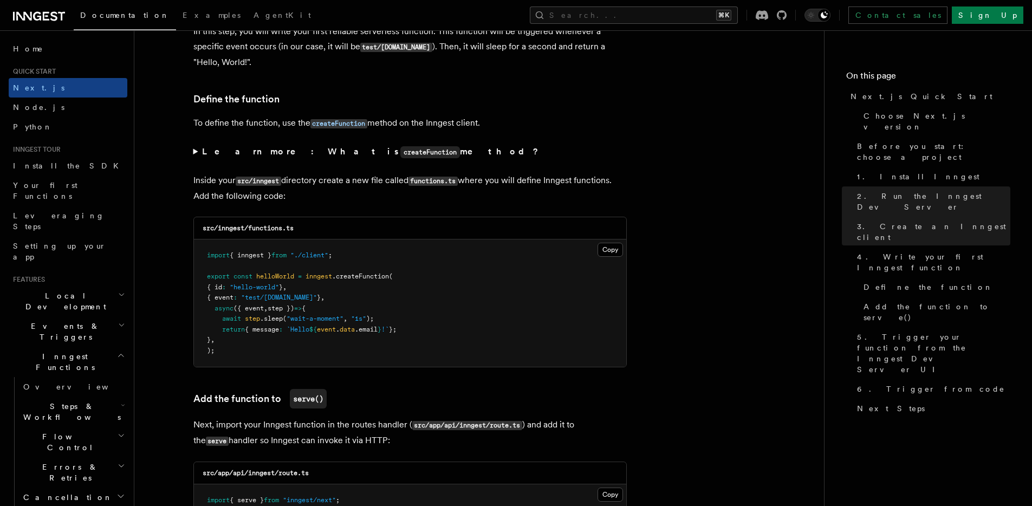
scroll to position [1810, 0]
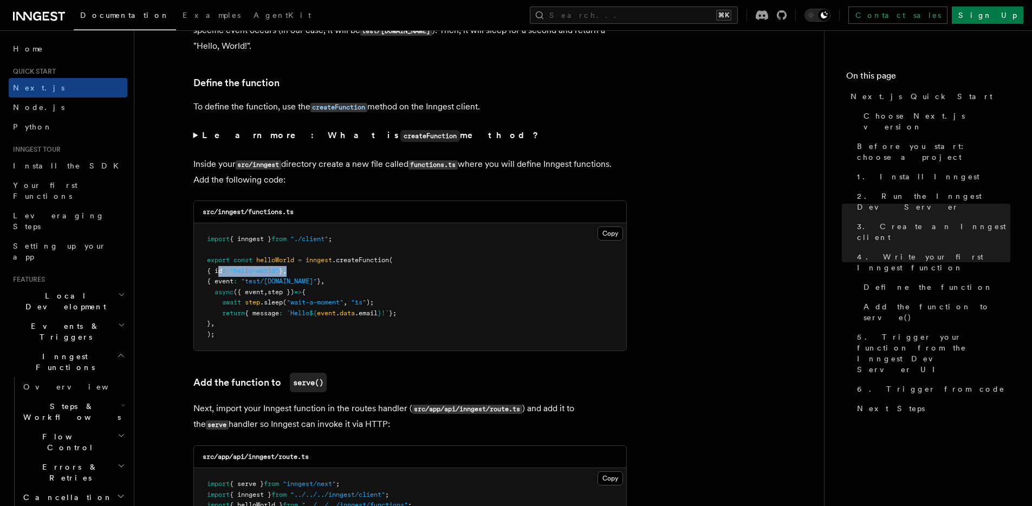
drag, startPoint x: 217, startPoint y: 272, endPoint x: 345, endPoint y: 271, distance: 128.4
click at [345, 271] on pre "import { inngest } from "./client" ; export const helloWorld = inngest .createF…" at bounding box center [410, 286] width 432 height 127
click at [335, 281] on pre "import { inngest } from "./client" ; export const helloWorld = inngest .createF…" at bounding box center [410, 286] width 432 height 127
drag, startPoint x: 304, startPoint y: 282, endPoint x: 212, endPoint y: 282, distance: 91.6
click at [212, 282] on pre "import { inngest } from "./client" ; export const helloWorld = inngest .createF…" at bounding box center [410, 286] width 432 height 127
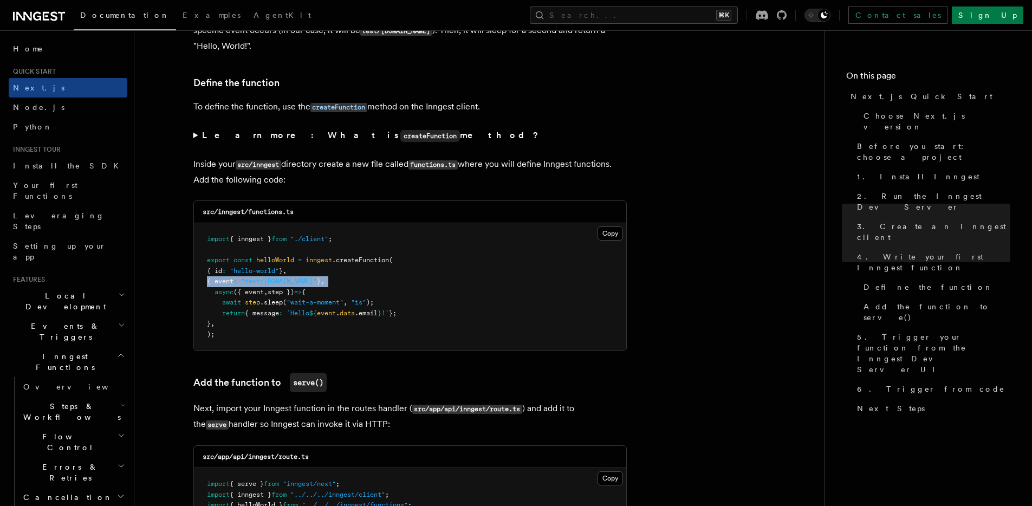
click at [212, 282] on span "{ event" at bounding box center [220, 281] width 27 height 8
drag, startPoint x: 217, startPoint y: 280, endPoint x: 367, endPoint y: 276, distance: 150.1
click at [367, 276] on pre "import { inngest } from "./client" ; export const helloWorld = inngest .createF…" at bounding box center [410, 286] width 432 height 127
click at [212, 295] on span at bounding box center [211, 292] width 8 height 8
drag, startPoint x: 213, startPoint y: 295, endPoint x: 268, endPoint y: 319, distance: 60.2
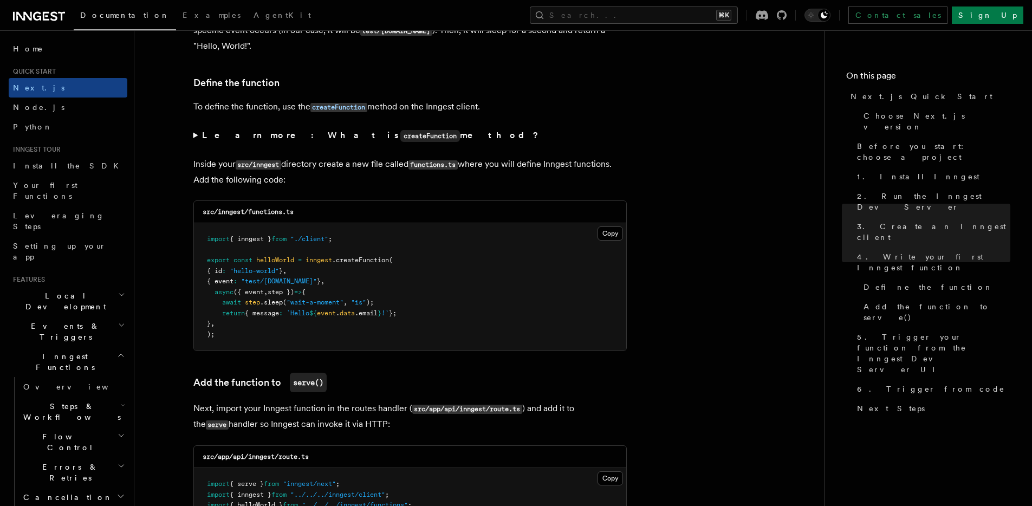
click at [268, 319] on pre "import { inngest } from "./client" ; export const helloWorld = inngest .createF…" at bounding box center [410, 286] width 432 height 127
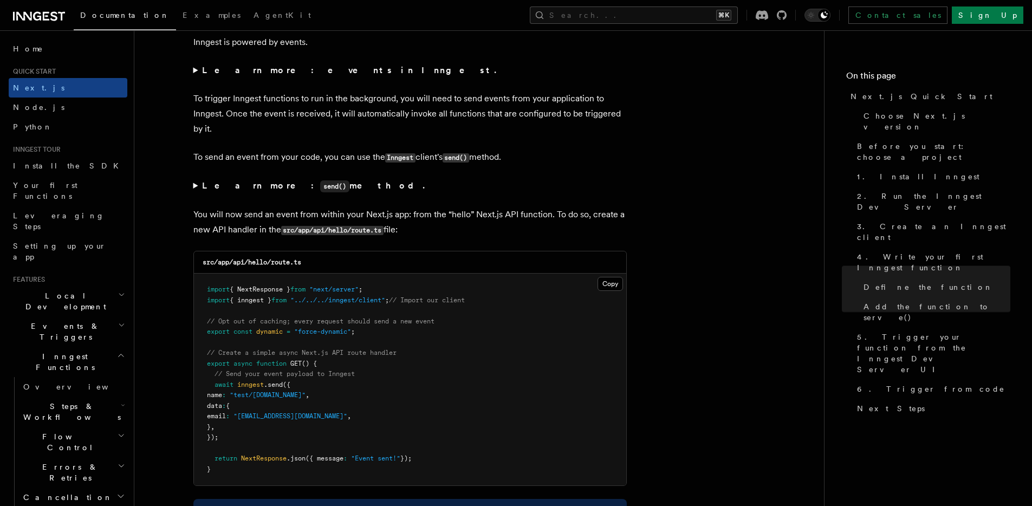
scroll to position [5660, 0]
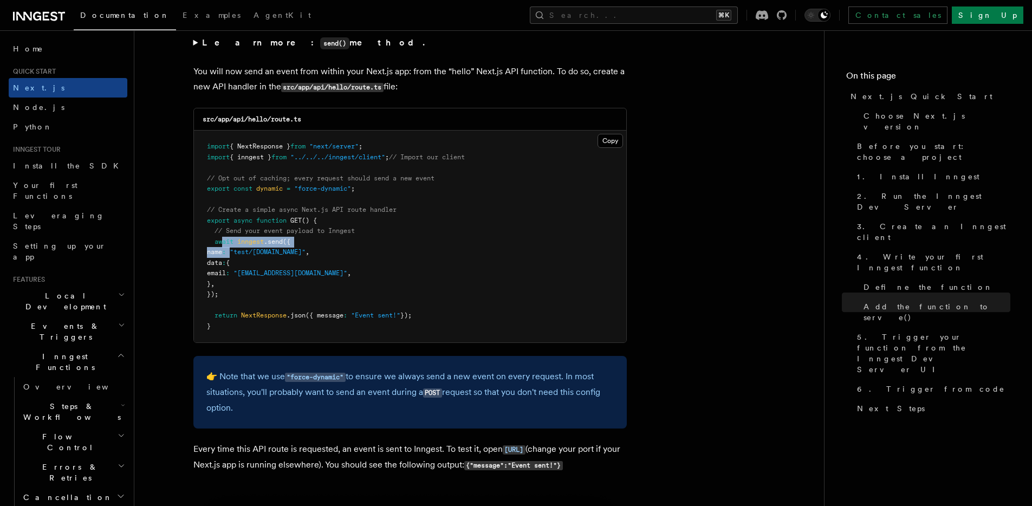
drag, startPoint x: 222, startPoint y: 244, endPoint x: 244, endPoint y: 254, distance: 24.0
click at [244, 254] on code "import { NextResponse } from "next/server" ; import { inngest } from "../../../…" at bounding box center [336, 235] width 258 height 187
click at [264, 279] on pre "import { NextResponse } from "next/server" ; import { inngest } from "../../../…" at bounding box center [410, 237] width 432 height 212
drag, startPoint x: 254, startPoint y: 290, endPoint x: 207, endPoint y: 245, distance: 64.8
click at [207, 245] on pre "import { NextResponse } from "next/server" ; import { inngest } from "../../../…" at bounding box center [410, 237] width 432 height 212
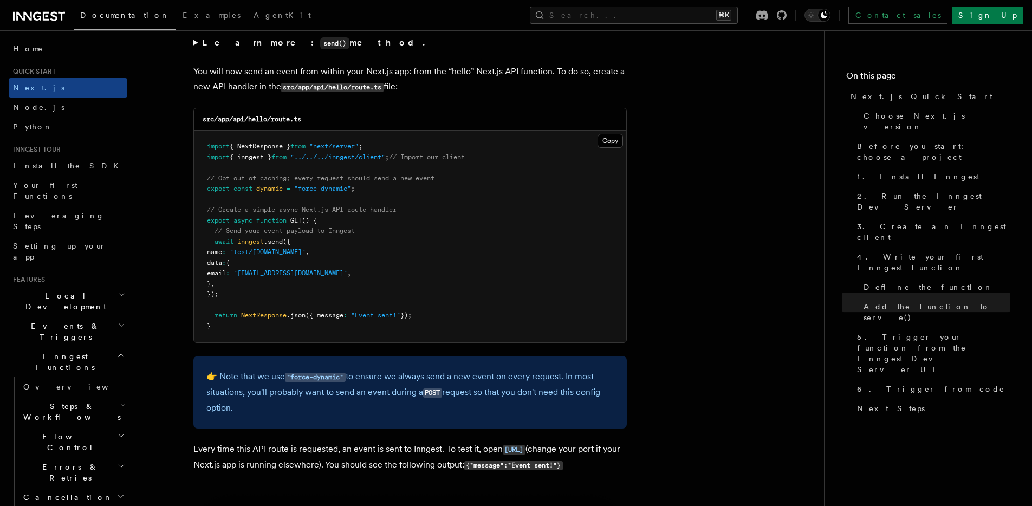
click at [207, 245] on pre "import { NextResponse } from "next/server" ; import { inngest } from "../../../…" at bounding box center [410, 237] width 432 height 212
drag, startPoint x: 213, startPoint y: 245, endPoint x: 287, endPoint y: 258, distance: 74.3
click at [296, 260] on pre "import { NextResponse } from "next/server" ; import { inngest } from "../../../…" at bounding box center [410, 237] width 432 height 212
click at [222, 249] on span "name" at bounding box center [214, 252] width 15 height 8
click at [282, 249] on span ""test/[DOMAIN_NAME]"" at bounding box center [268, 252] width 76 height 8
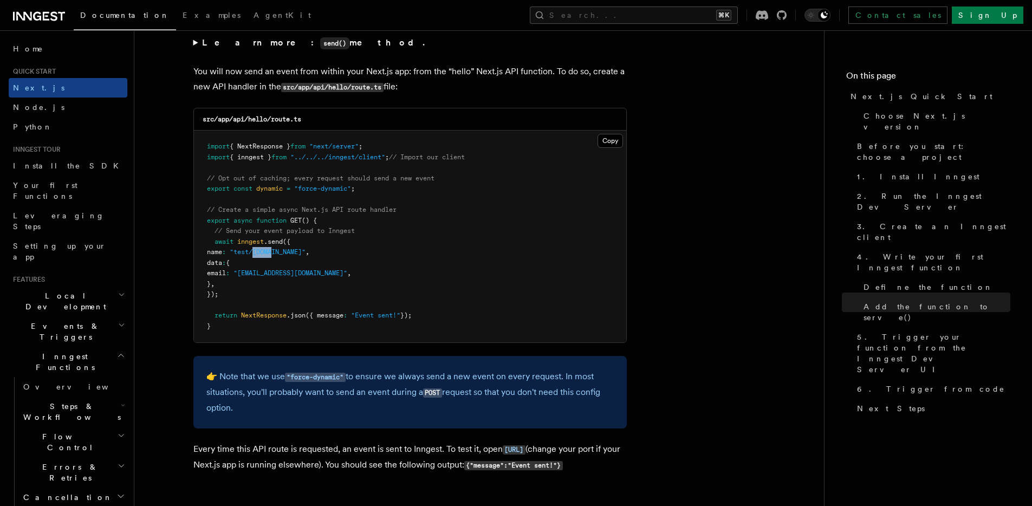
click at [282, 249] on span ""test/[DOMAIN_NAME]"" at bounding box center [268, 252] width 76 height 8
click at [256, 250] on span ""test/[DOMAIN_NAME]"" at bounding box center [268, 252] width 76 height 8
drag, startPoint x: 256, startPoint y: 250, endPoint x: 306, endPoint y: 250, distance: 49.8
click at [306, 250] on span ""test/[DOMAIN_NAME]"" at bounding box center [268, 252] width 76 height 8
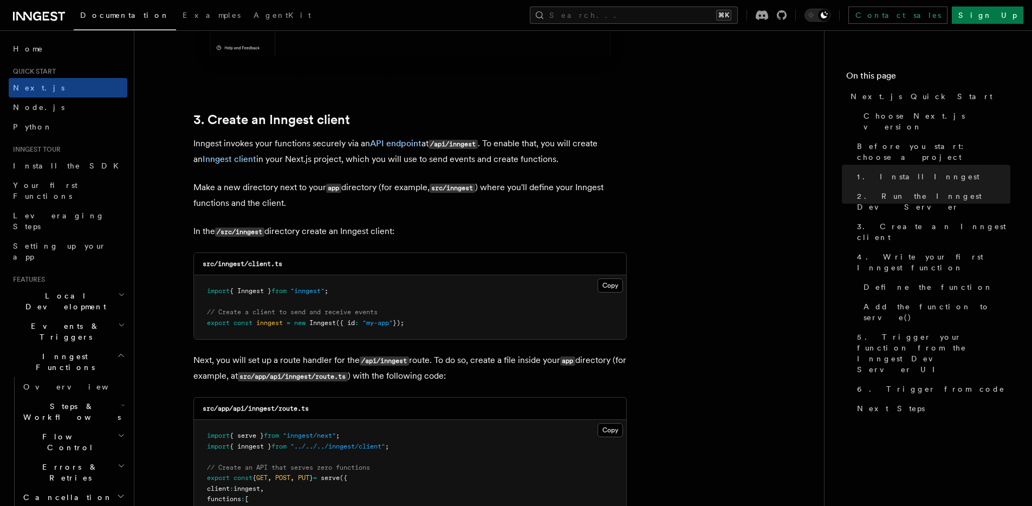
scroll to position [1382, 0]
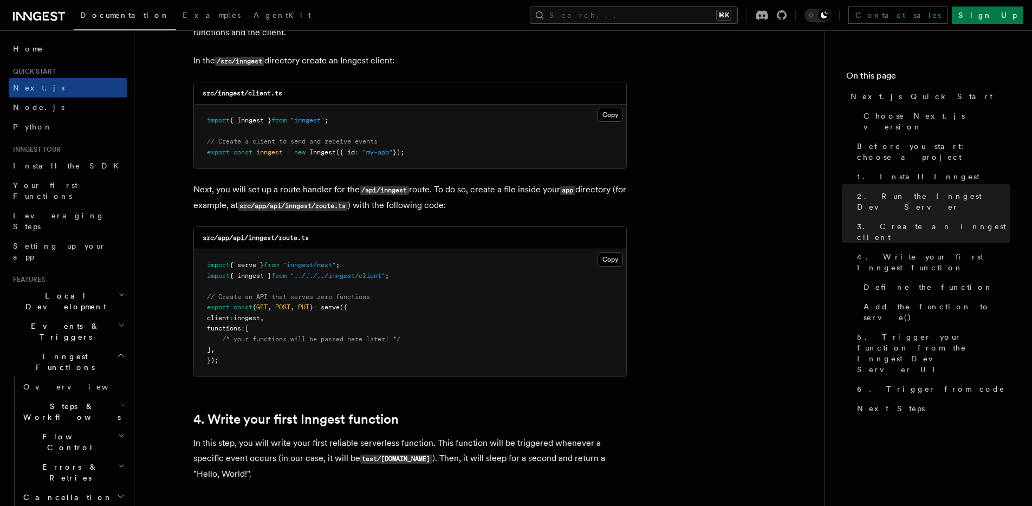
click at [262, 277] on span "{ inngest }" at bounding box center [251, 276] width 42 height 8
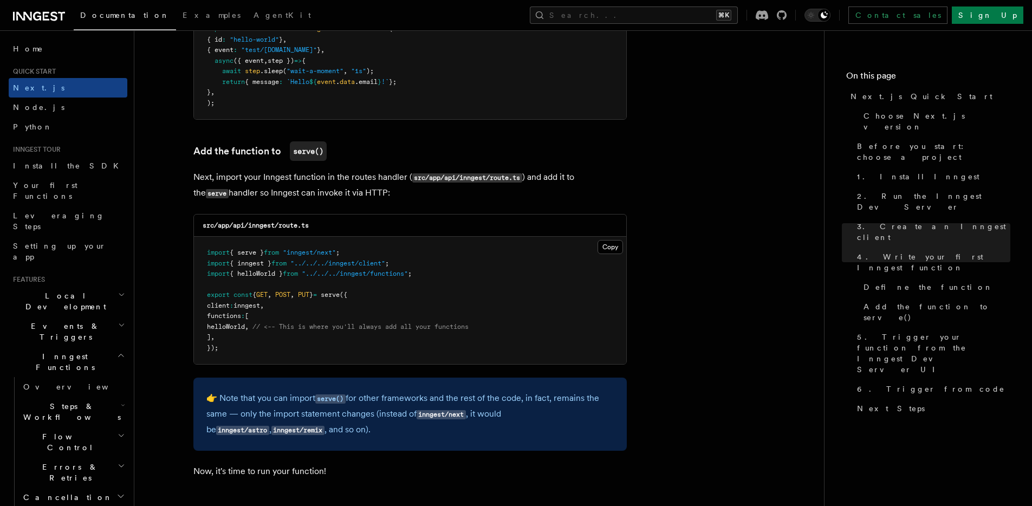
scroll to position [2051, 0]
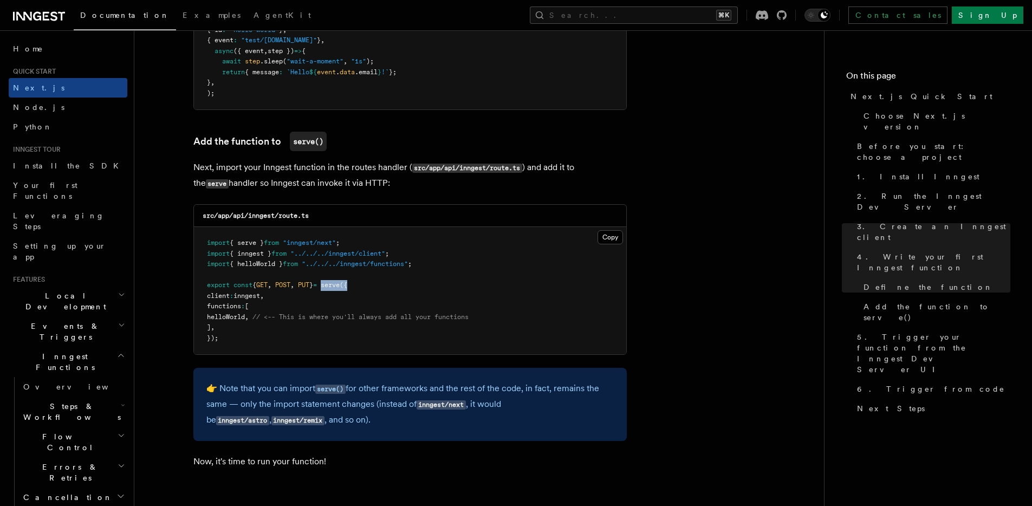
drag, startPoint x: 341, startPoint y: 285, endPoint x: 375, endPoint y: 288, distance: 34.8
click at [375, 288] on pre "import { serve } from "inngest/next" ; import { inngest } from "../../../innges…" at bounding box center [410, 290] width 432 height 127
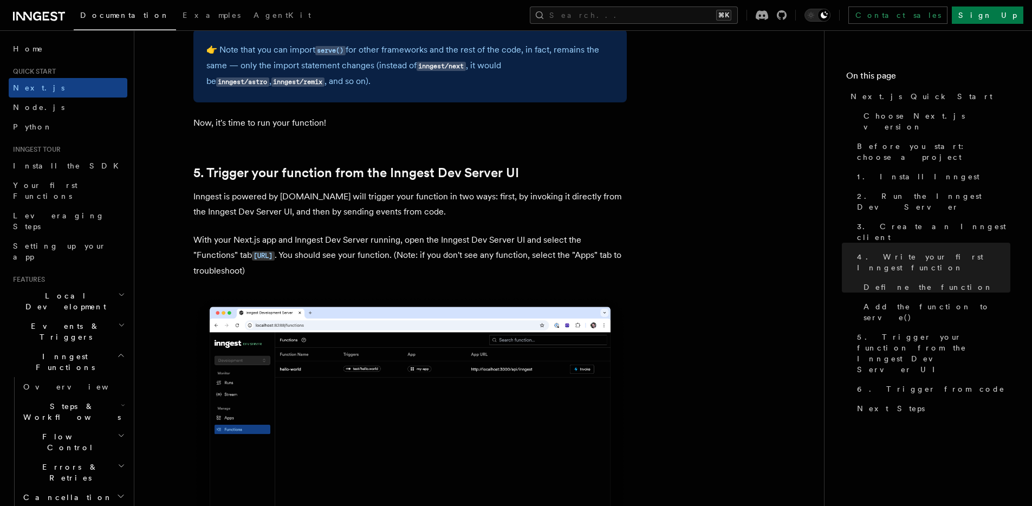
scroll to position [2509, 0]
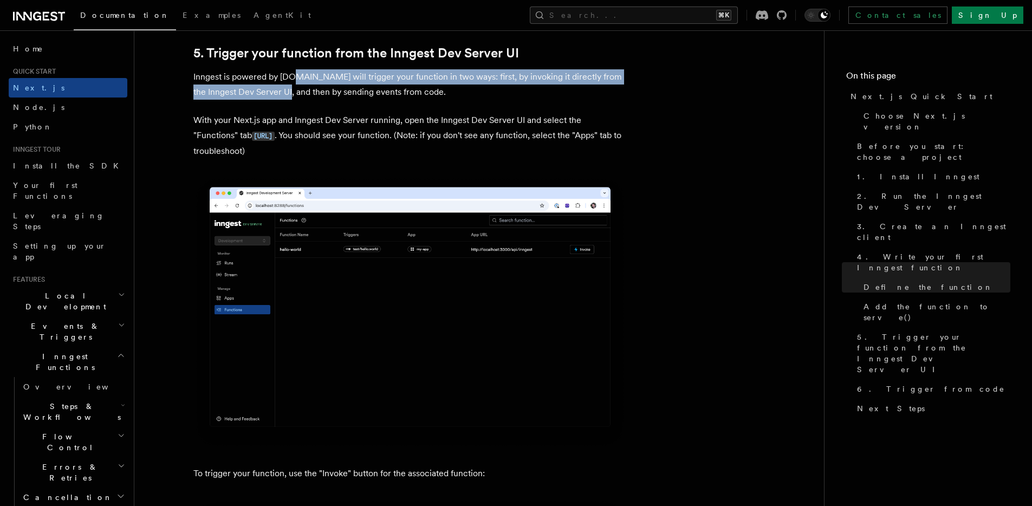
drag, startPoint x: 296, startPoint y: 77, endPoint x: 286, endPoint y: 86, distance: 13.0
click at [286, 86] on p "Inngest is powered by [DOMAIN_NAME] will trigger your function in two ways: fir…" at bounding box center [409, 84] width 433 height 30
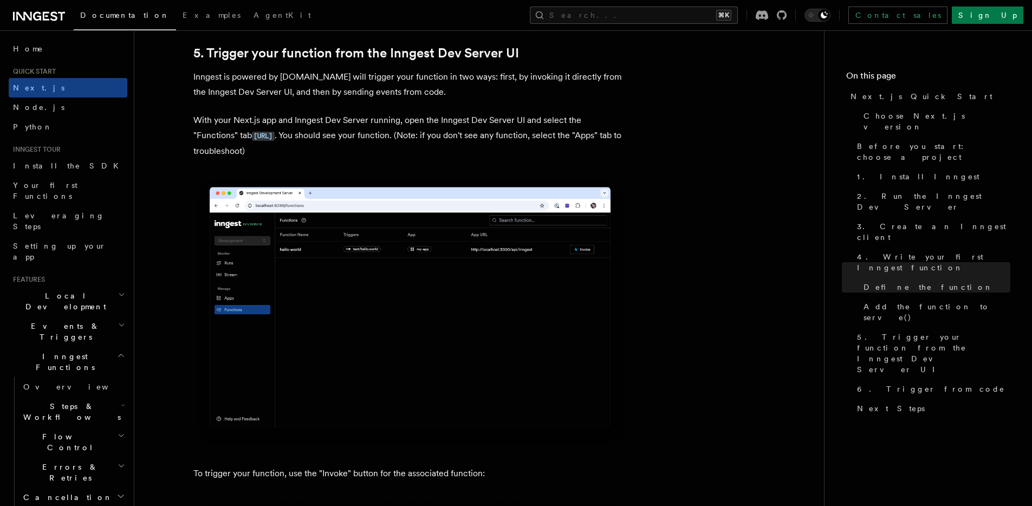
click at [221, 120] on p "With your Next.js app and Inngest Dev Server running, open the Inngest Dev Serv…" at bounding box center [409, 136] width 433 height 46
click at [328, 120] on p "With your Next.js app and Inngest Dev Server running, open the Inngest Dev Serv…" at bounding box center [409, 136] width 433 height 46
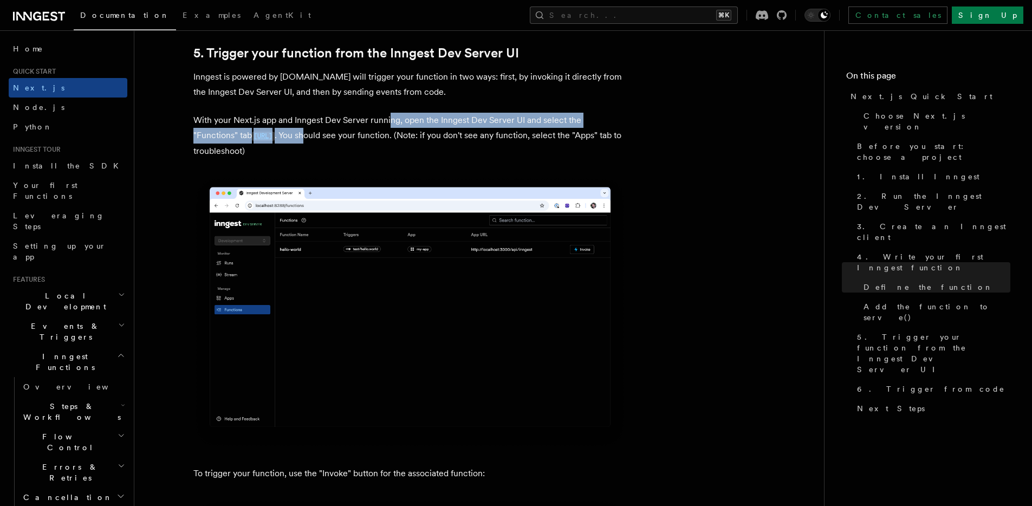
drag, startPoint x: 391, startPoint y: 122, endPoint x: 362, endPoint y: 135, distance: 30.8
click at [362, 135] on p "With your Next.js app and Inngest Dev Server running, open the Inngest Dev Serv…" at bounding box center [409, 136] width 433 height 46
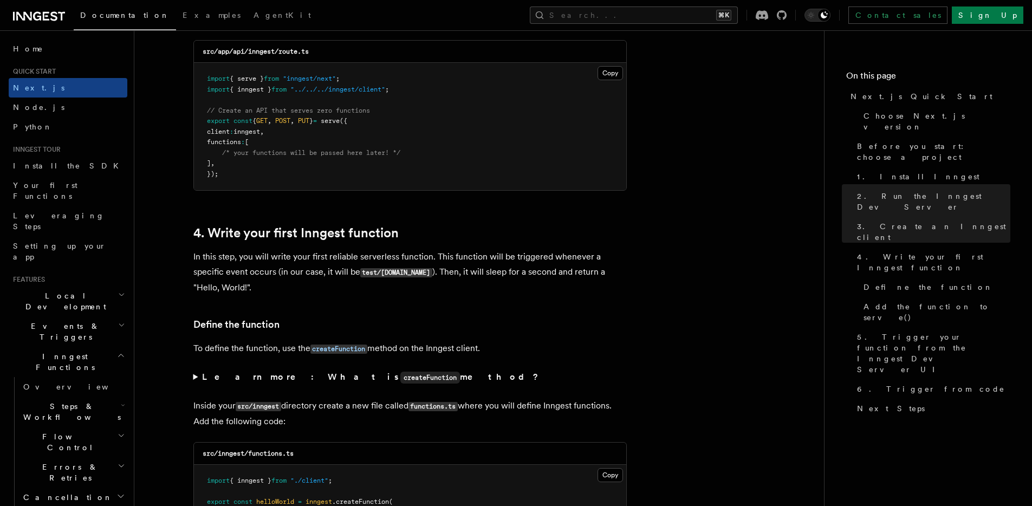
scroll to position [1936, 0]
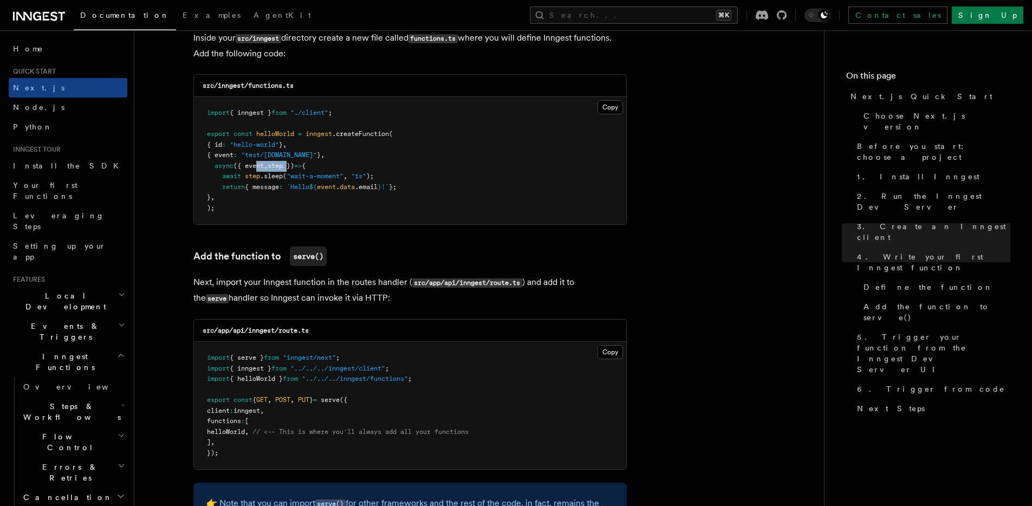
click at [294, 169] on span "async ({ event , step }) => {" at bounding box center [256, 166] width 99 height 8
click at [331, 173] on span ""wait-a-moment"" at bounding box center [315, 176] width 57 height 8
drag, startPoint x: 276, startPoint y: 185, endPoint x: 413, endPoint y: 189, distance: 136.6
click at [397, 189] on span "return { message : `Hello ${ event . data .email } !` };" at bounding box center [302, 187] width 190 height 8
click at [397, 189] on span "};" at bounding box center [393, 187] width 8 height 8
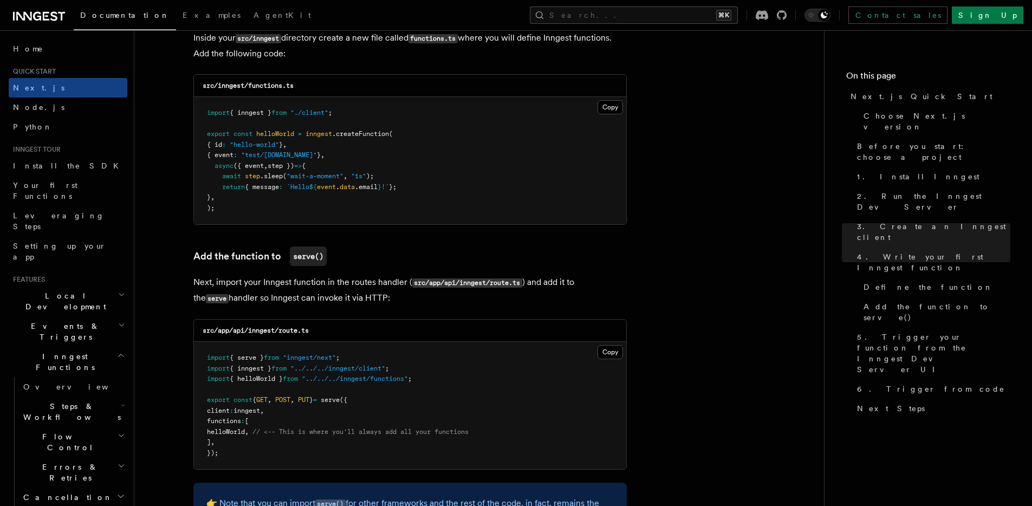
click at [333, 187] on span "event" at bounding box center [326, 187] width 19 height 8
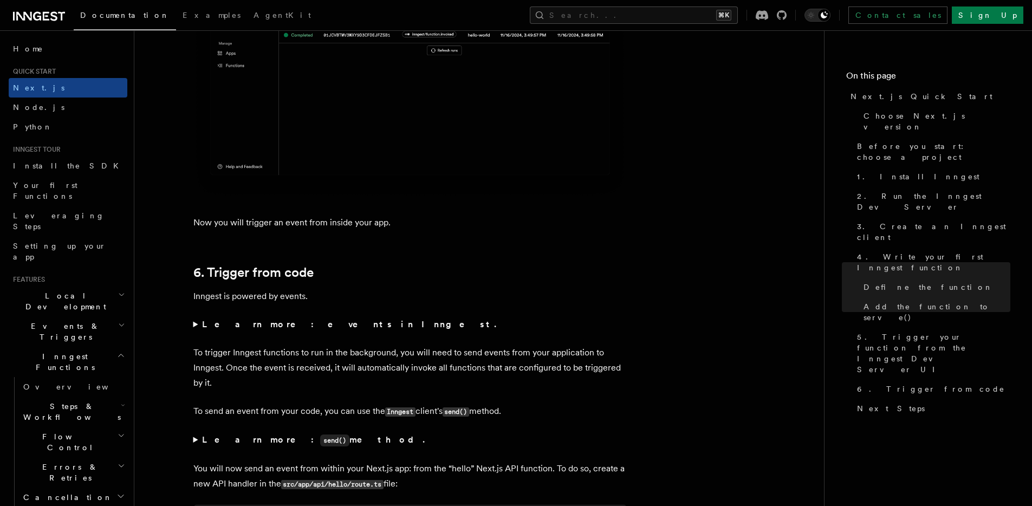
scroll to position [5382, 0]
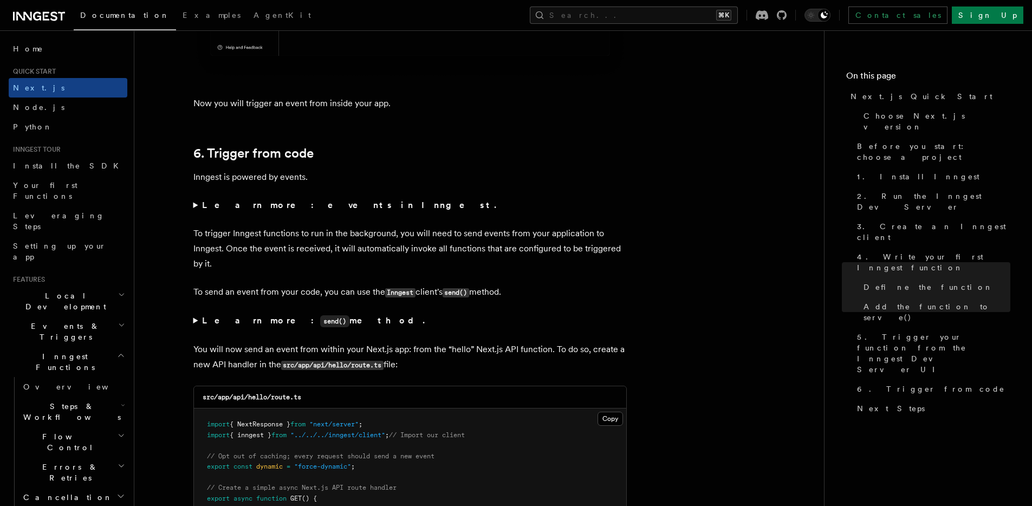
click at [241, 198] on summary "Learn more: events in Inngest." at bounding box center [409, 205] width 433 height 15
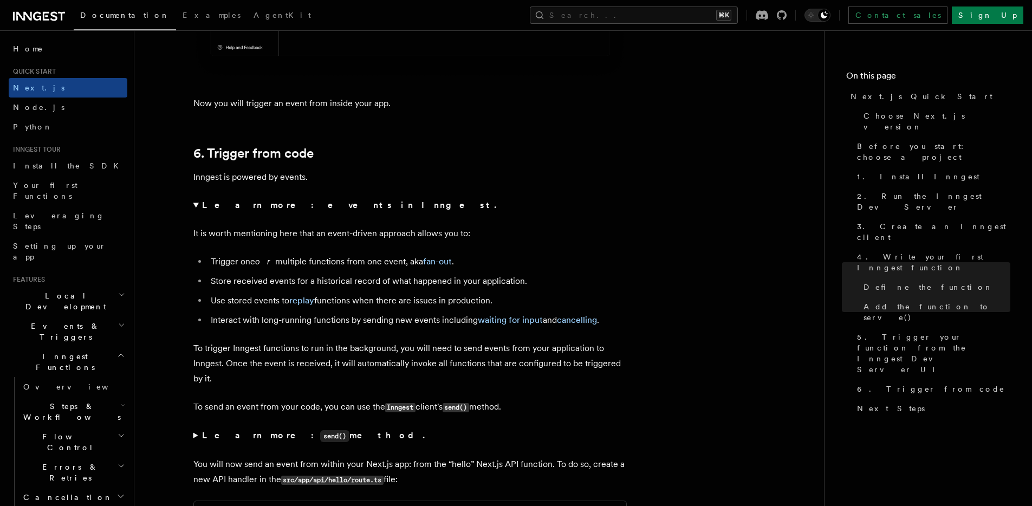
click at [241, 200] on strong "Learn more: events in Inngest." at bounding box center [350, 205] width 296 height 10
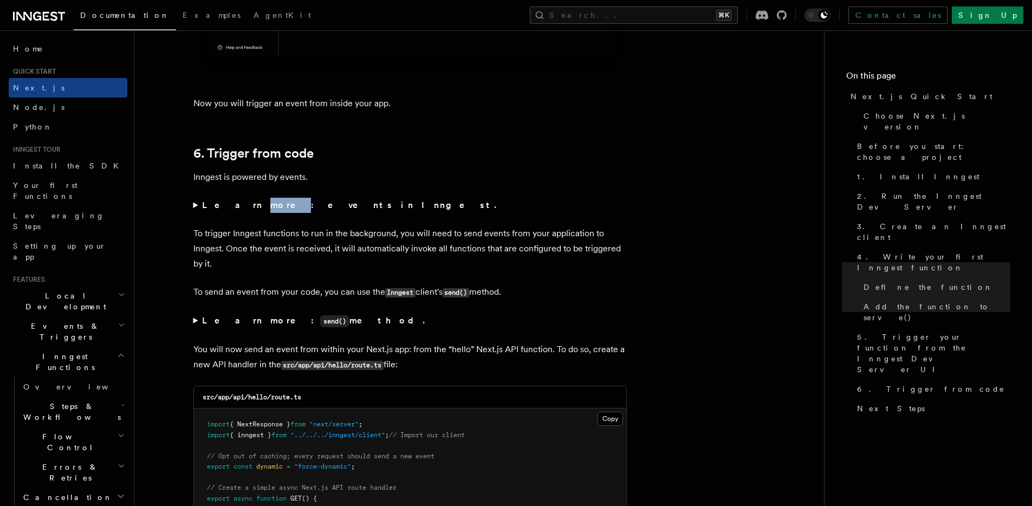
click at [241, 200] on strong "Learn more: events in Inngest." at bounding box center [350, 205] width 296 height 10
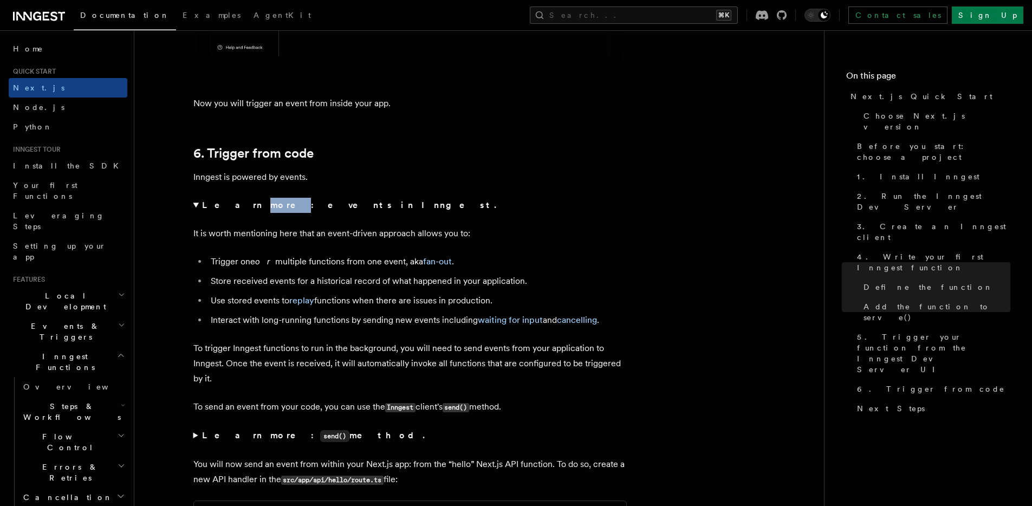
click at [240, 200] on strong "Learn more: events in Inngest." at bounding box center [350, 205] width 296 height 10
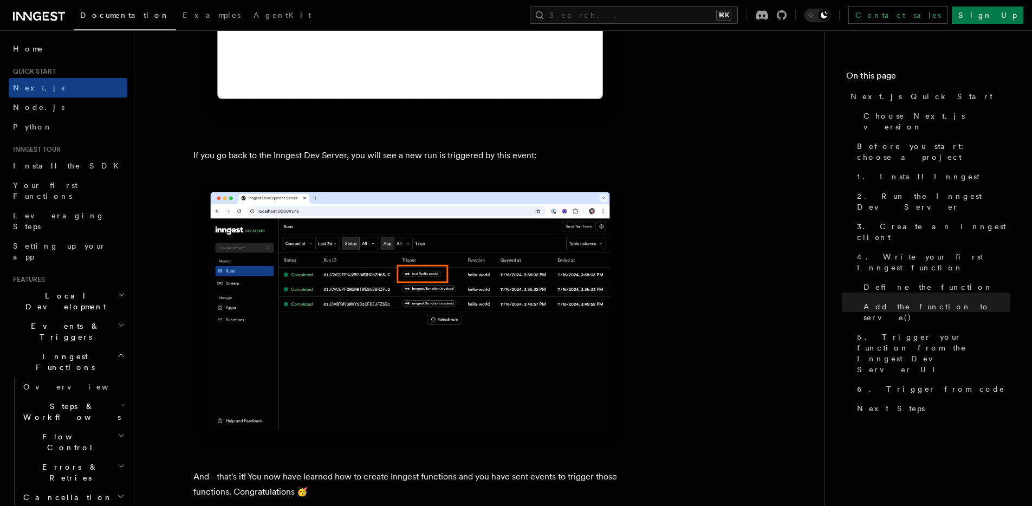
scroll to position [6324, 0]
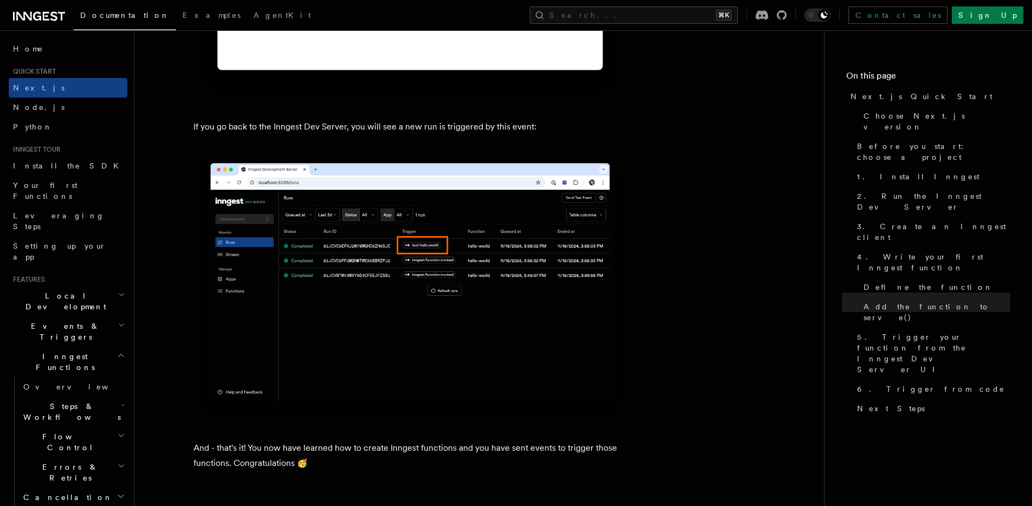
click at [440, 256] on img at bounding box center [409, 288] width 433 height 272
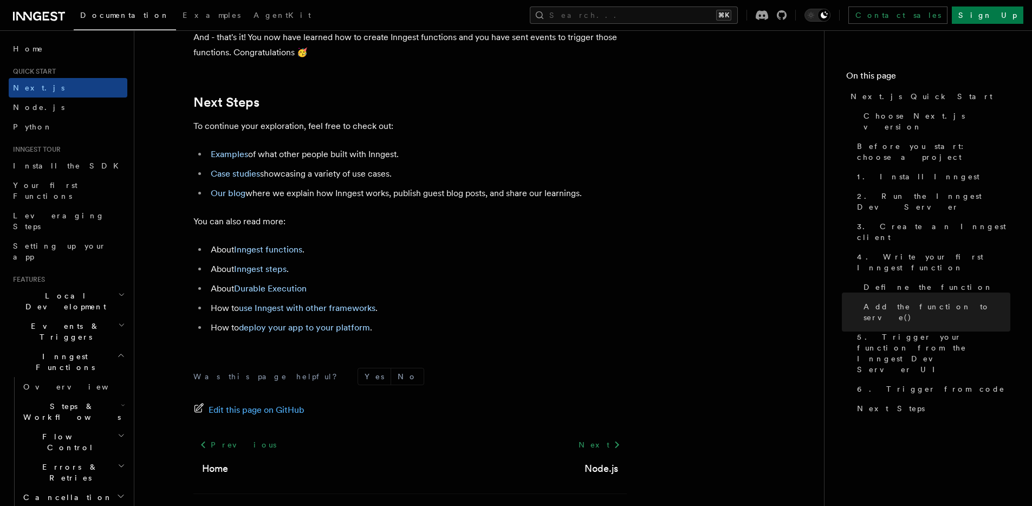
scroll to position [6792, 0]
